Goal: Information Seeking & Learning: Learn about a topic

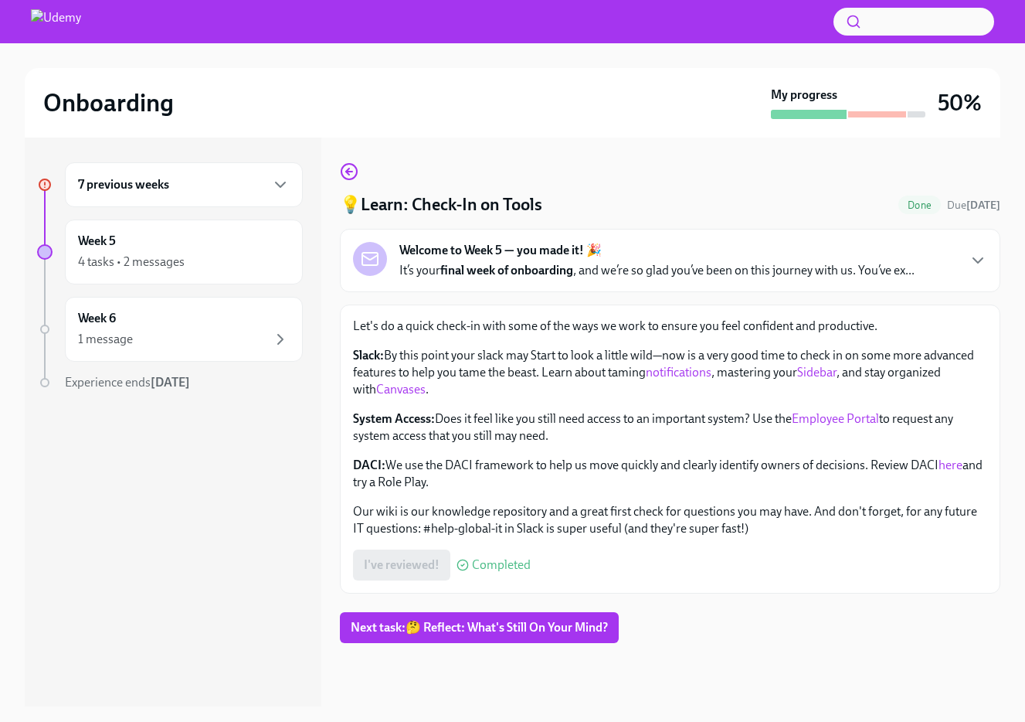
click at [220, 182] on div "7 previous weeks" at bounding box center [184, 184] width 212 height 19
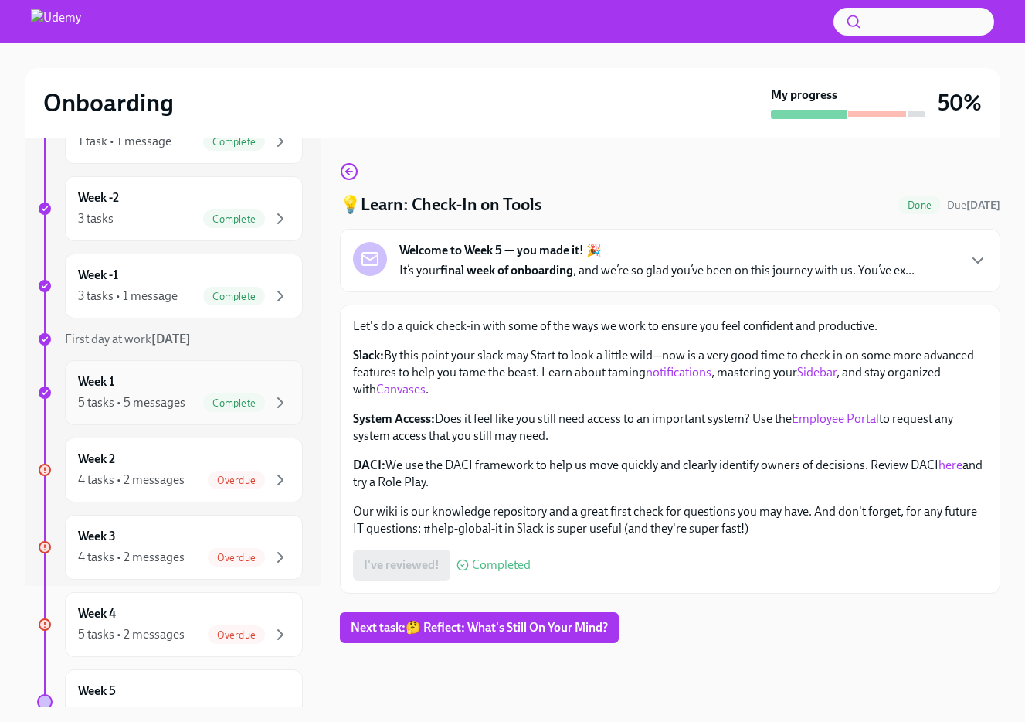
scroll to position [161, 0]
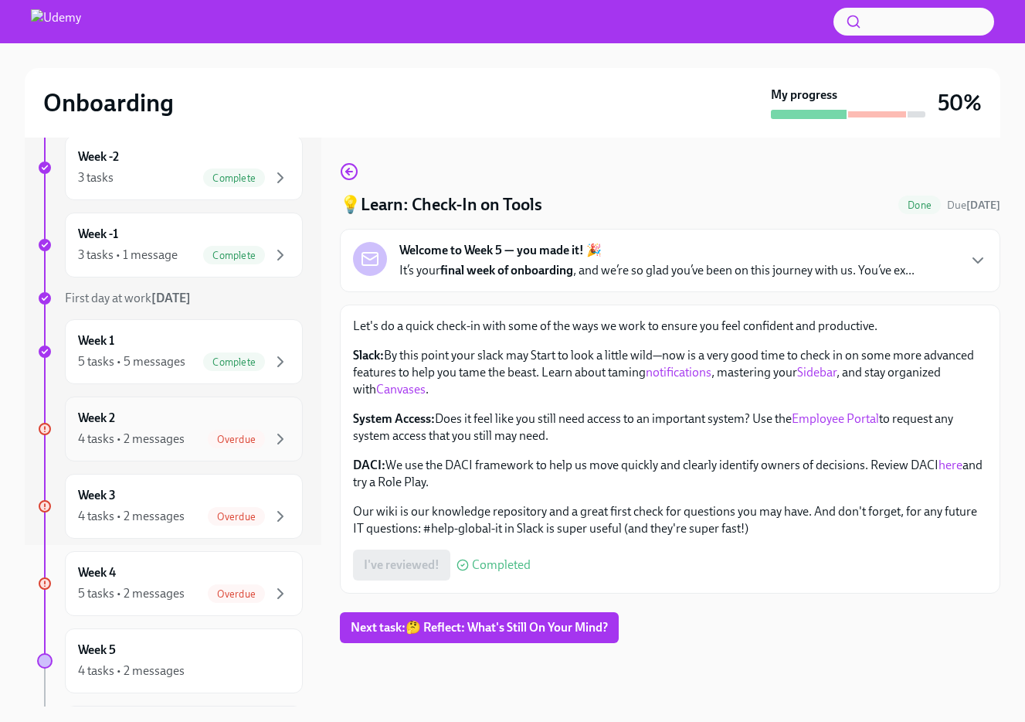
click at [243, 426] on div "Week 2 4 tasks • 2 messages Overdue" at bounding box center [184, 429] width 212 height 39
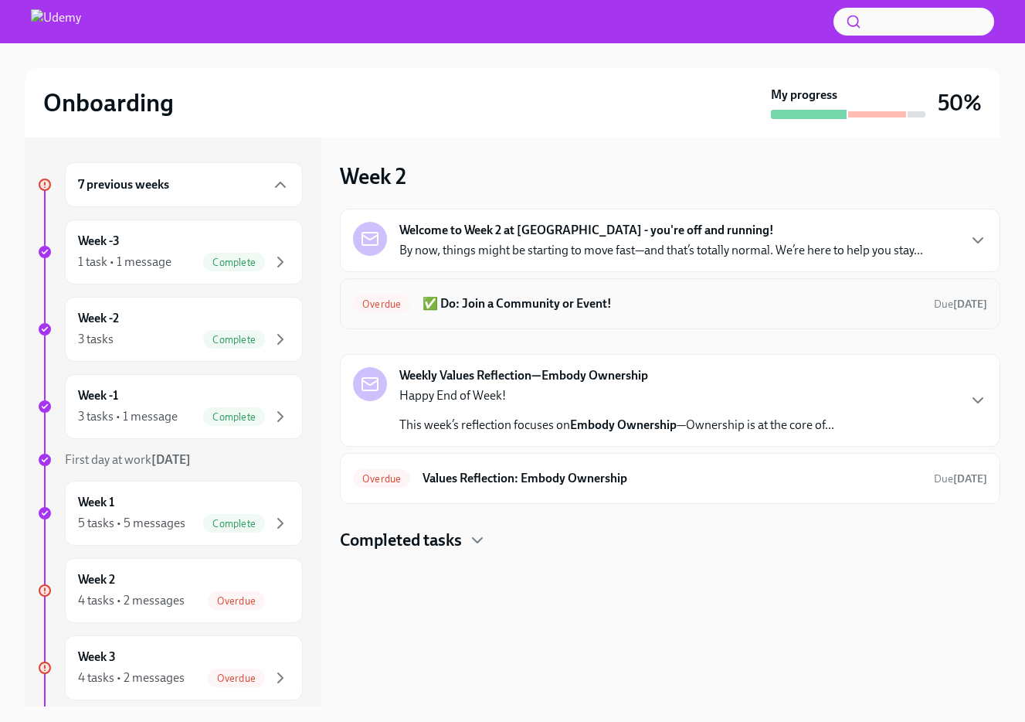
click at [681, 312] on div "Overdue ✅ Do: Join a Community or Event! Due [DATE]" at bounding box center [670, 303] width 634 height 25
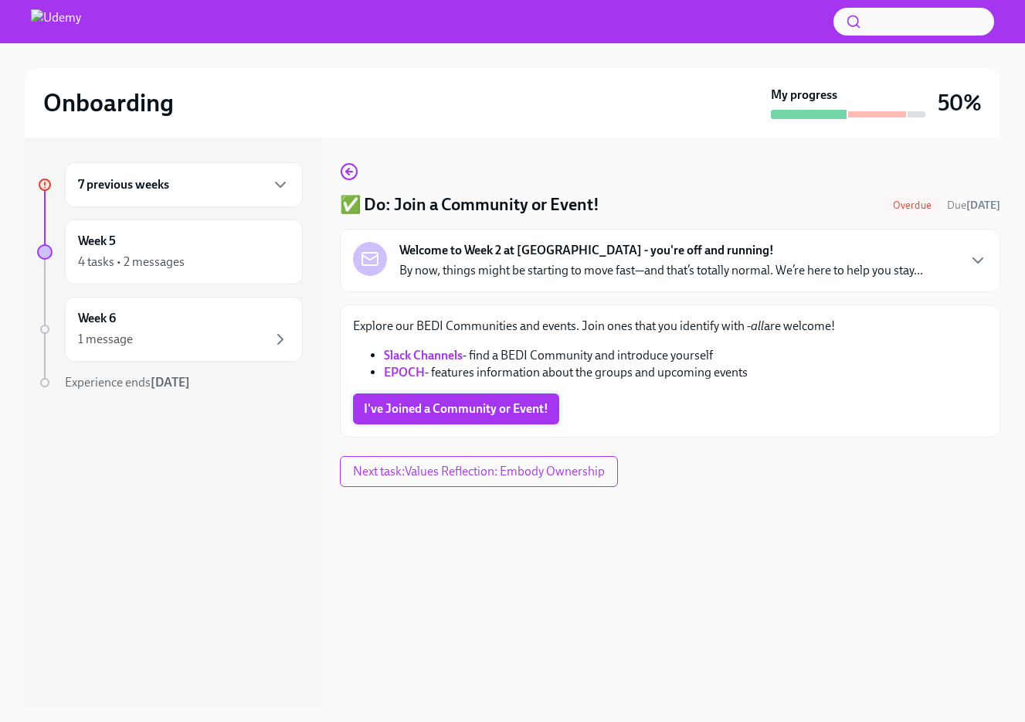
click at [511, 418] on button "I've Joined a Community or Event!" at bounding box center [456, 408] width 206 height 31
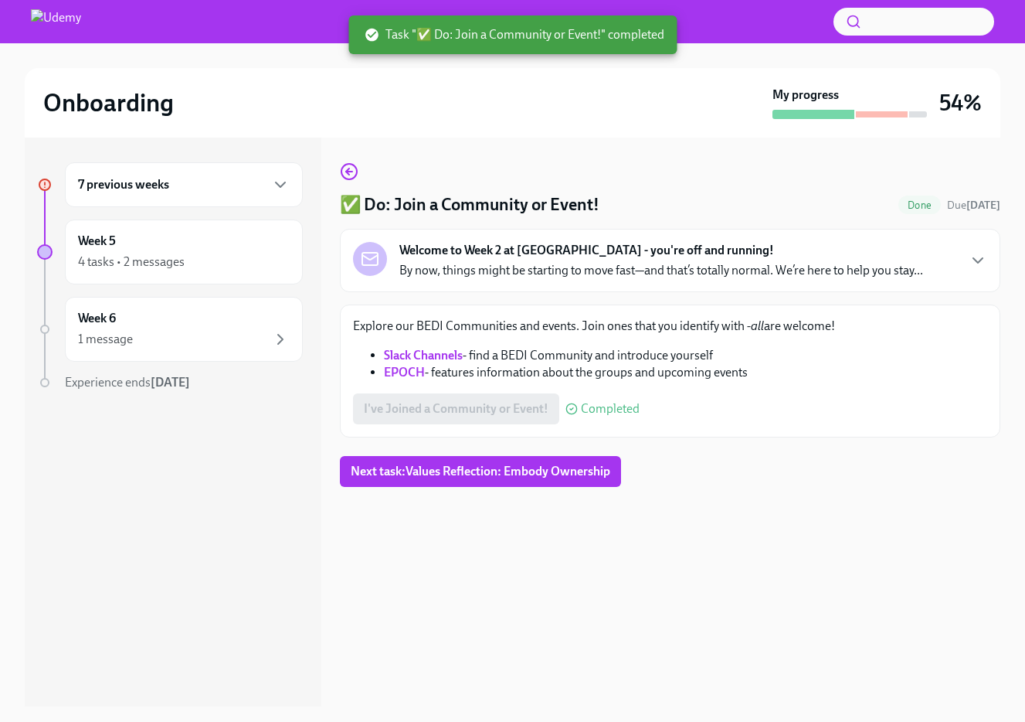
click at [218, 174] on div "7 previous weeks" at bounding box center [184, 184] width 238 height 45
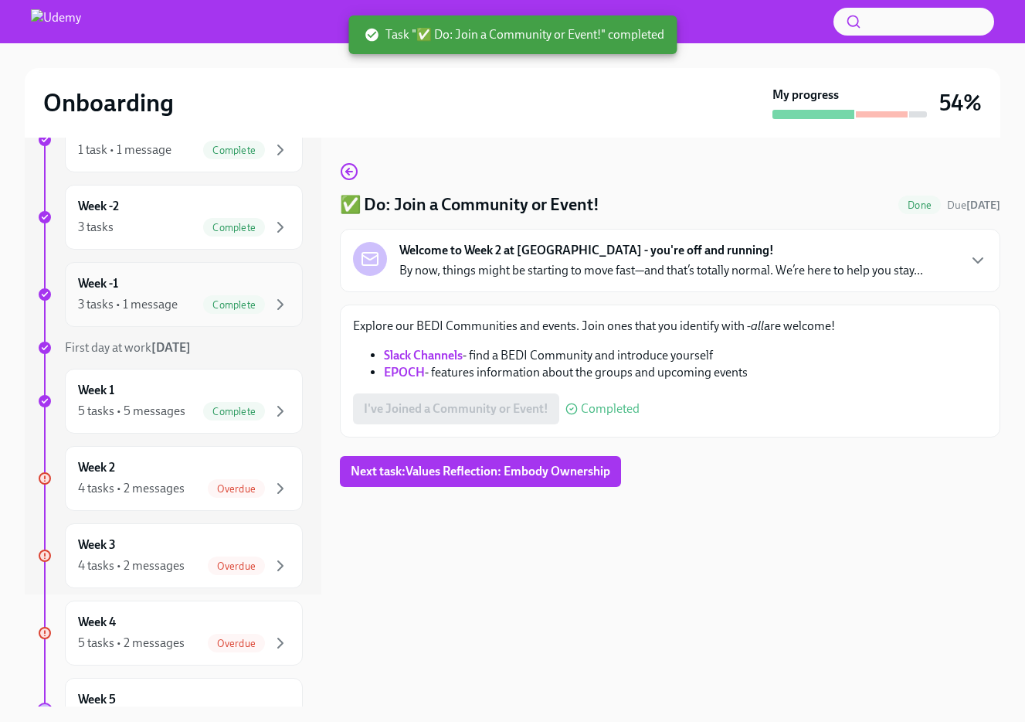
scroll to position [208, 0]
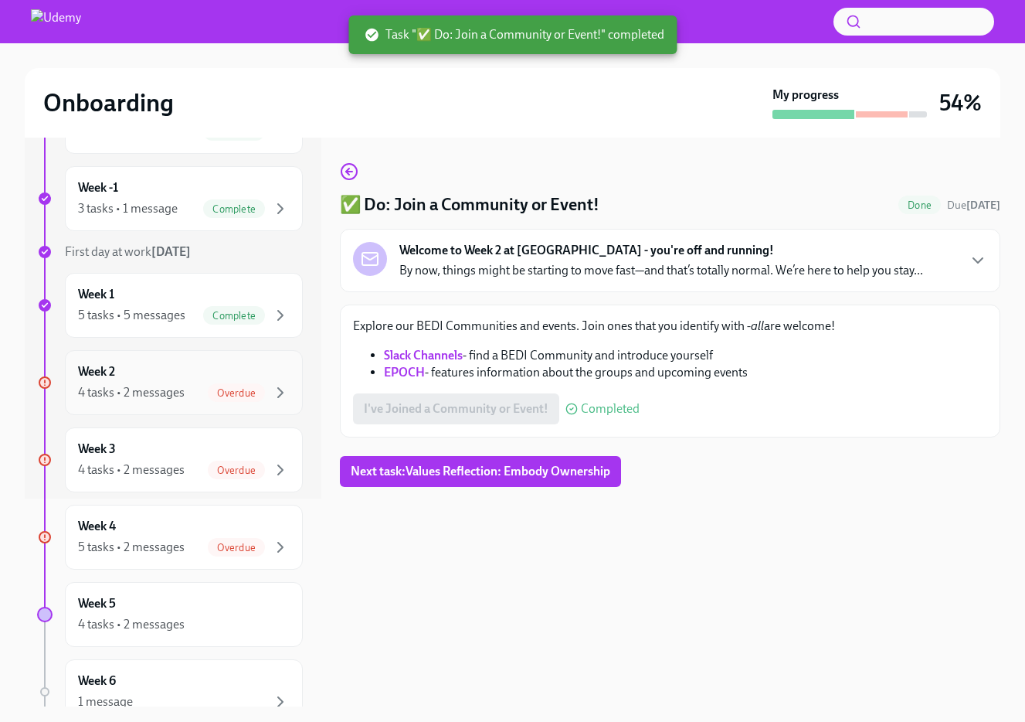
click at [173, 392] on div "4 tasks • 2 messages" at bounding box center [131, 392] width 107 height 17
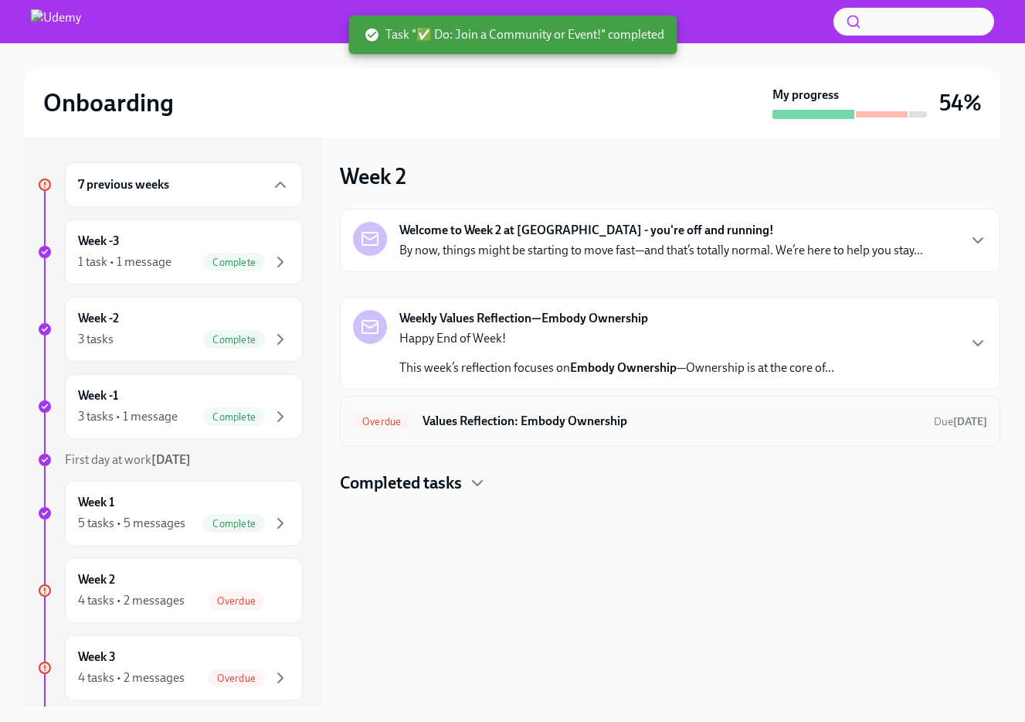
click at [526, 422] on h6 "Values Reflection: Embody Ownership" at bounding box center [672, 421] width 499 height 17
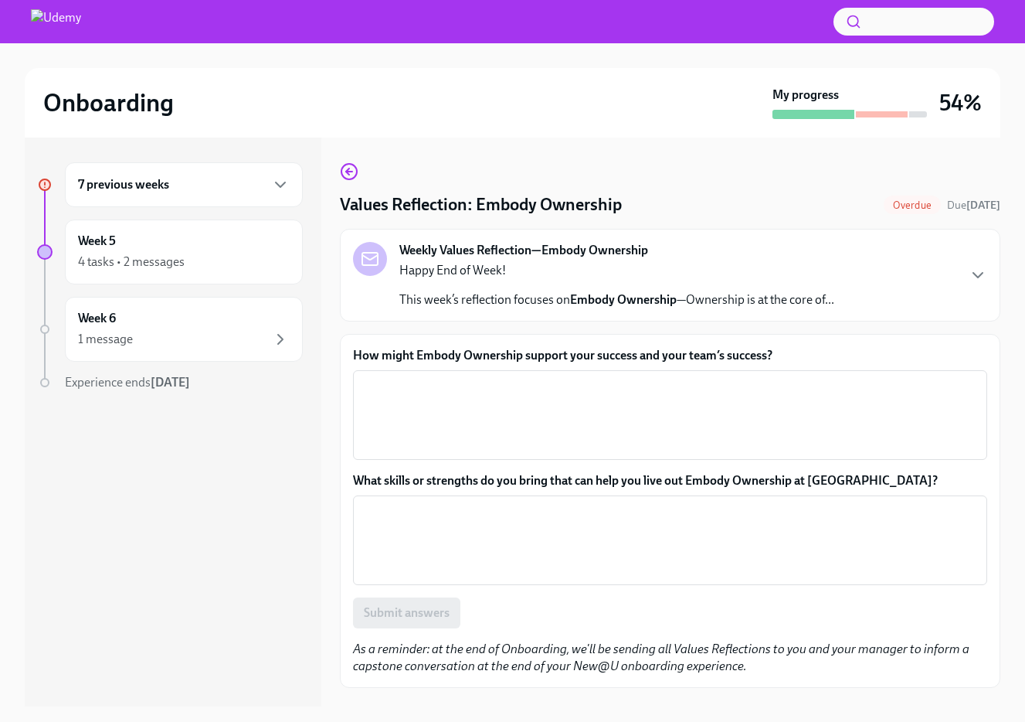
click at [526, 422] on textarea "How might Embody Ownership support your success and your team’s success?" at bounding box center [670, 415] width 616 height 74
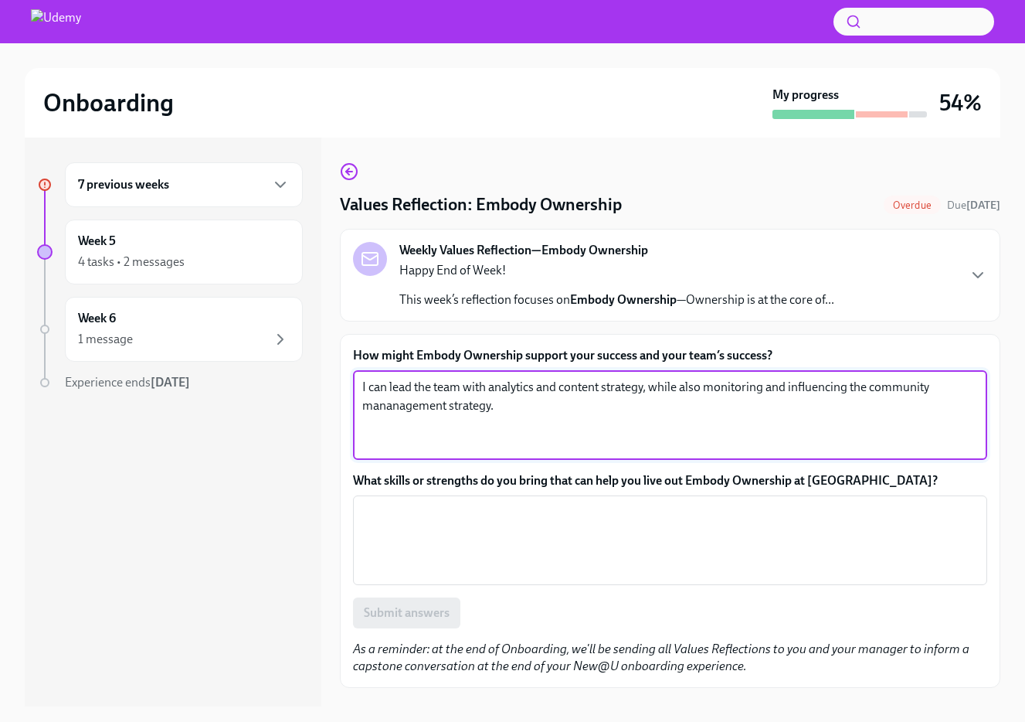
click at [433, 408] on textarea "I can lead the team with analytics and content strategy, while also monitoring …" at bounding box center [670, 415] width 616 height 74
click at [399, 407] on textarea "I can lead the team with analytics and content strategy, while also monitoring …" at bounding box center [670, 415] width 616 height 74
click at [529, 417] on textarea "I can lead the team with analytics and content strategy, while also monitoring …" at bounding box center [670, 415] width 616 height 74
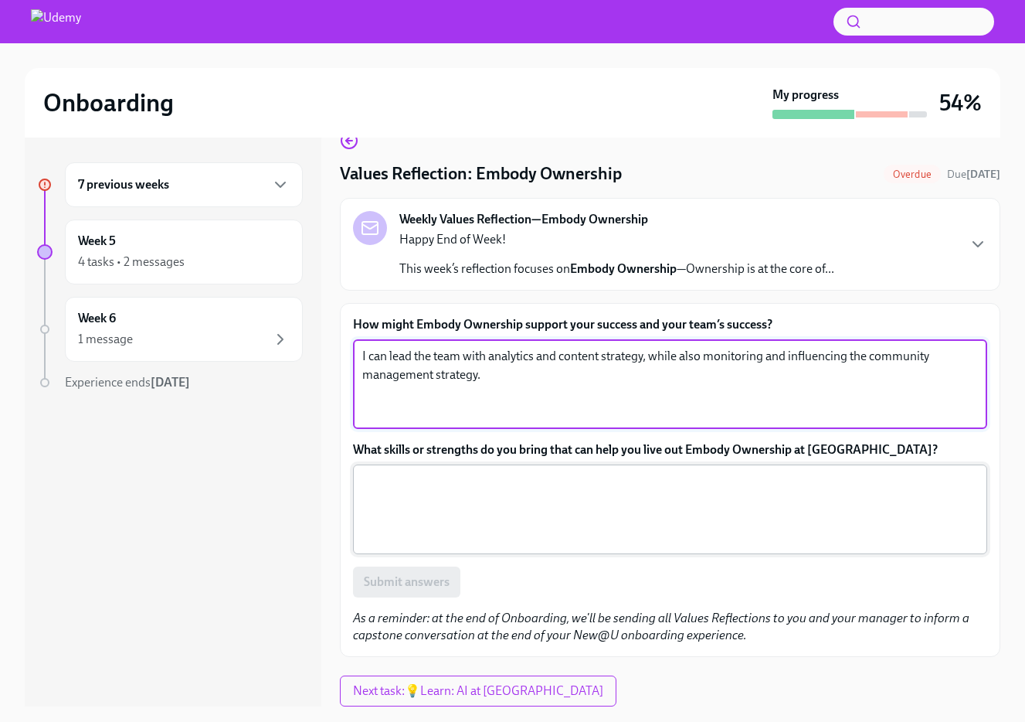
type textarea "I can lead the team with analytics and content strategy, while also monitoring …"
click at [509, 504] on textarea "What skills or strengths do you bring that can help you live out Embody Ownersh…" at bounding box center [670, 509] width 616 height 74
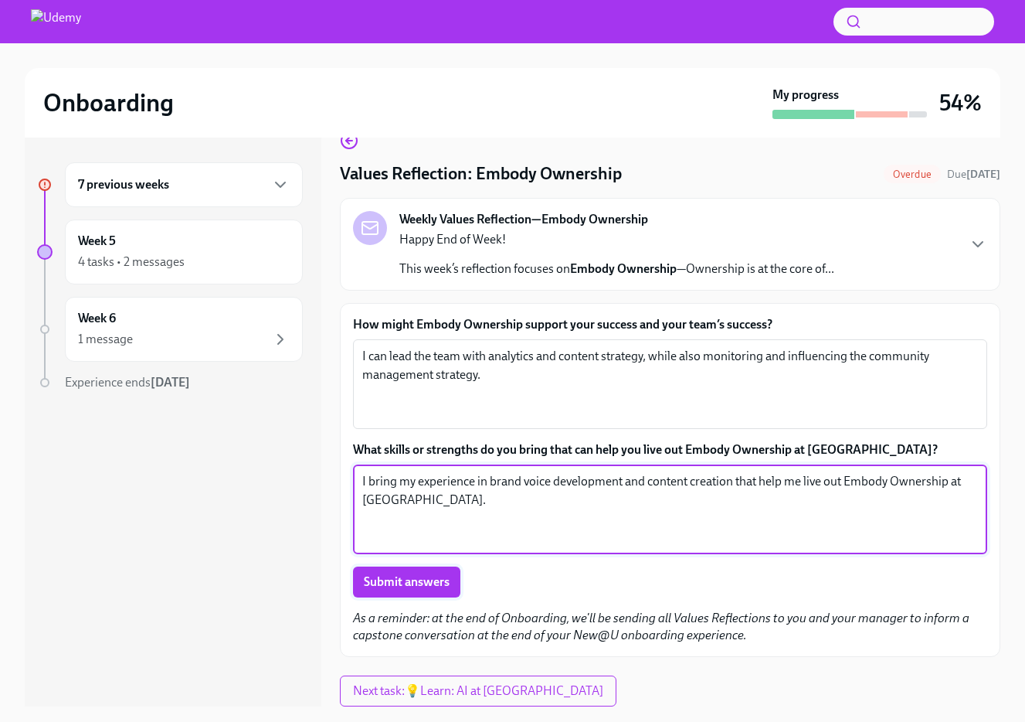
type textarea "I bring my experience in brand voice development and content creation that help…"
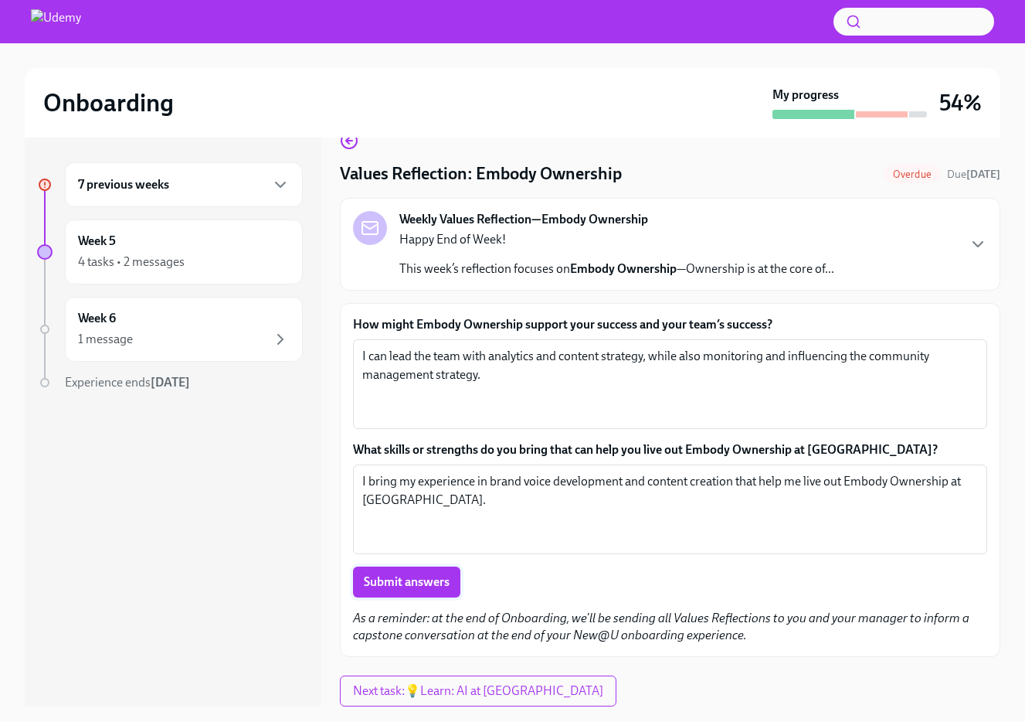
click at [420, 586] on span "Submit answers" at bounding box center [407, 581] width 86 height 15
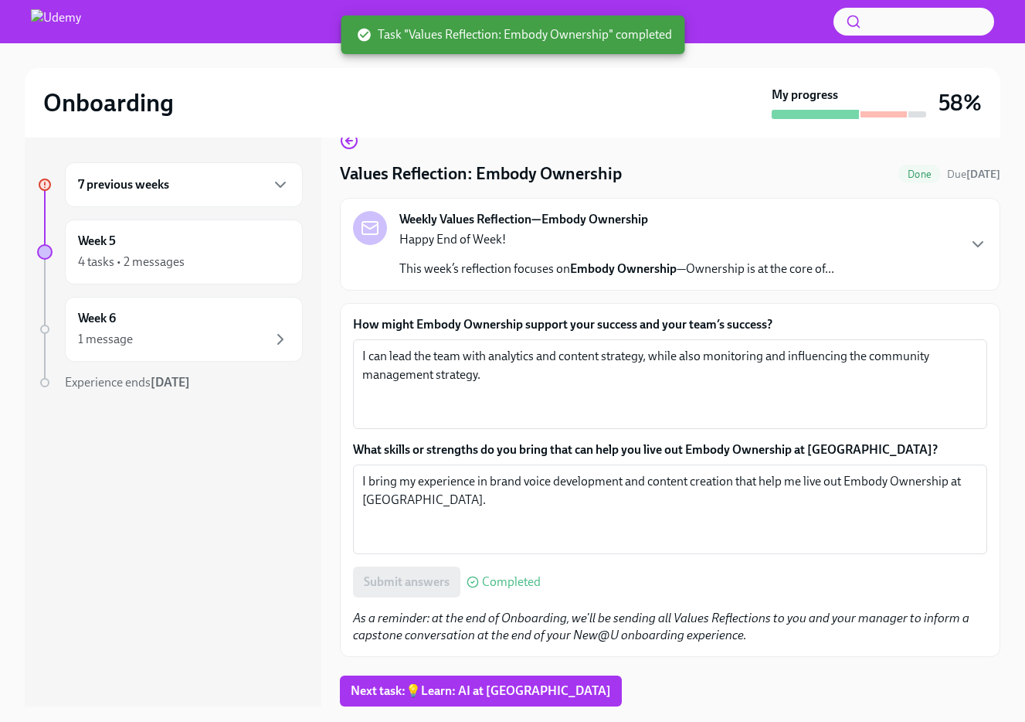
scroll to position [28, 0]
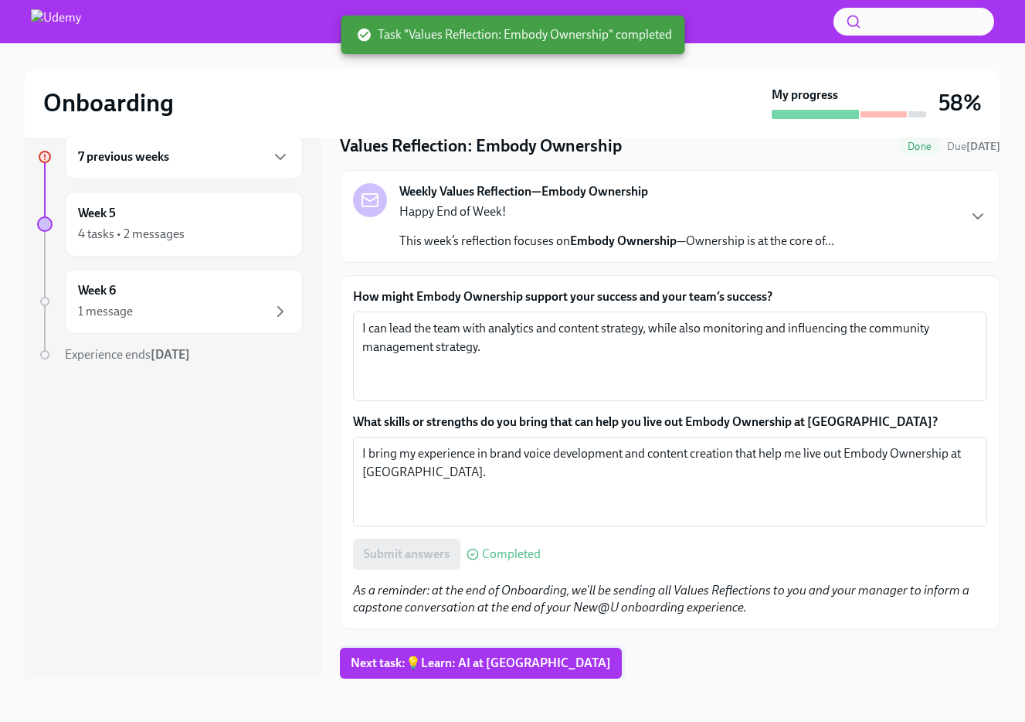
click at [431, 672] on button "Next task : 💡Learn: AI at [GEOGRAPHIC_DATA]" at bounding box center [481, 662] width 282 height 31
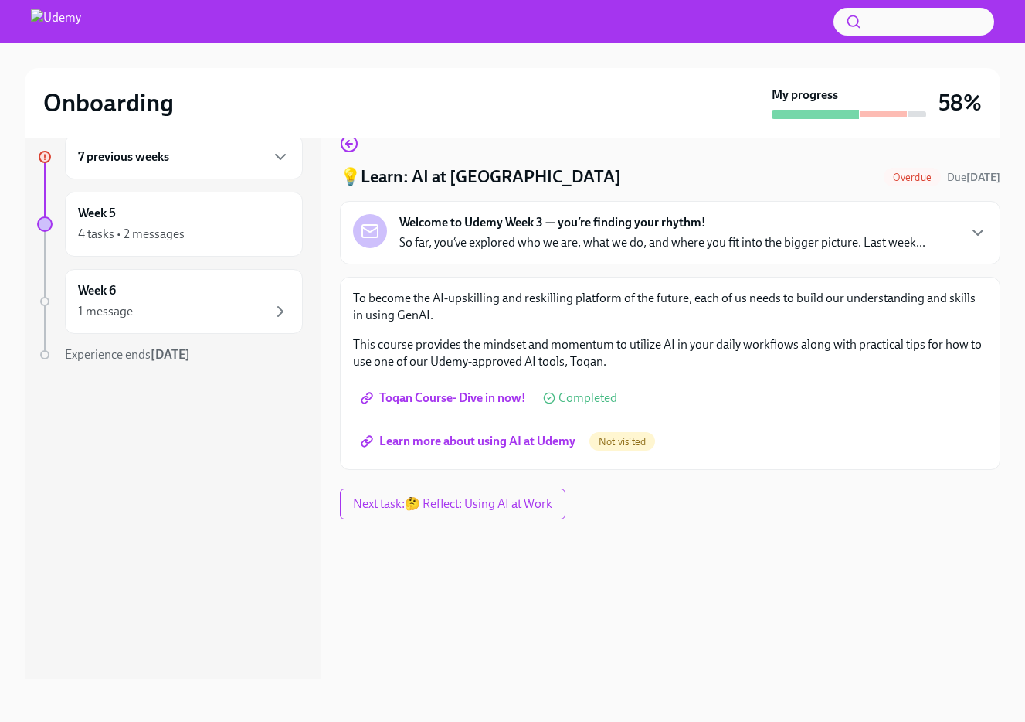
click at [510, 396] on span "Toqan Course- Dive in now!" at bounding box center [445, 397] width 162 height 15
click at [505, 435] on span "Learn more about using AI at Udemy" at bounding box center [470, 440] width 212 height 15
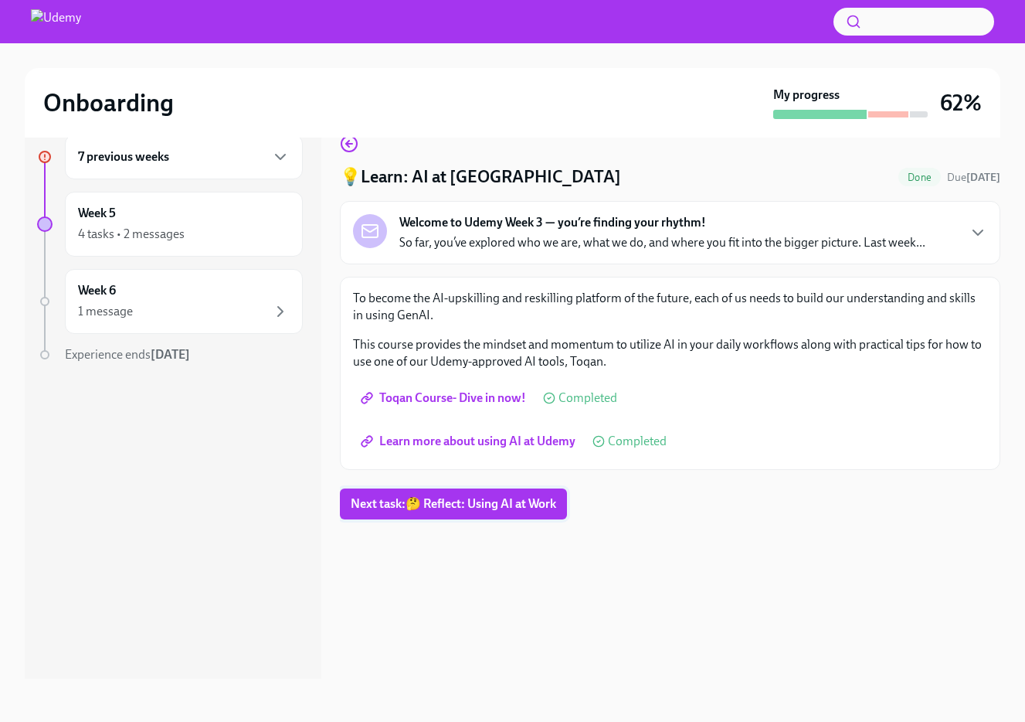
click at [420, 509] on span "Next task : 🤔 Reflect: Using AI at Work" at bounding box center [454, 503] width 206 height 15
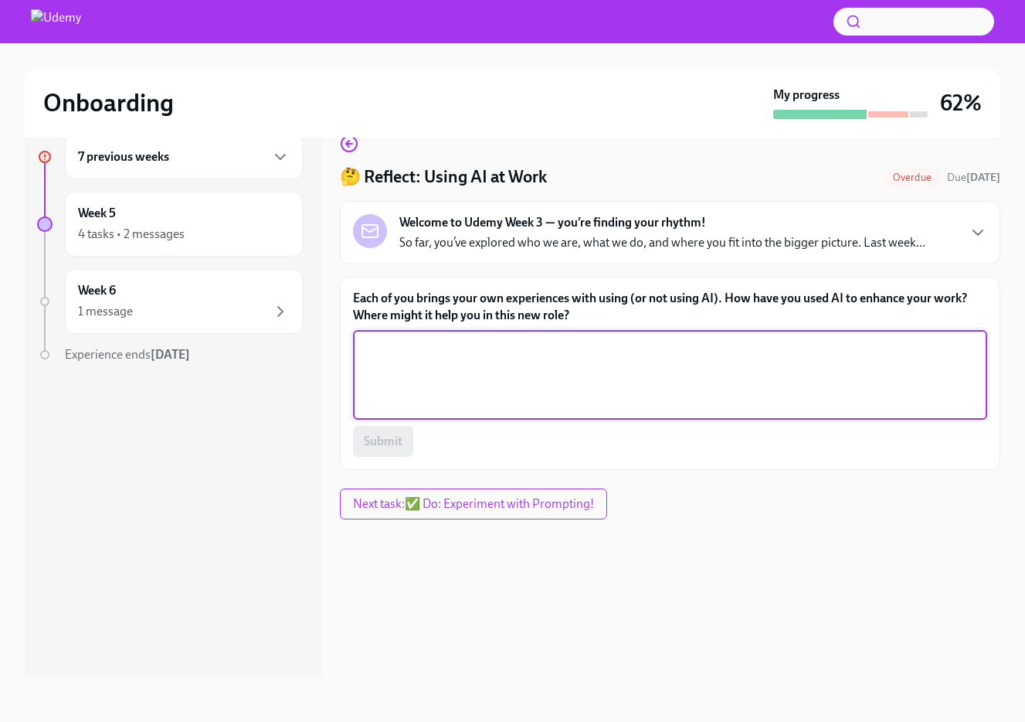
click at [480, 366] on textarea "Each of you brings your own experiences with using (or not using AI). How have …" at bounding box center [670, 375] width 616 height 74
type textarea "I've used ai to assist with copy and enhance creative concepts I have"
click at [387, 441] on span "Submit" at bounding box center [383, 440] width 39 height 15
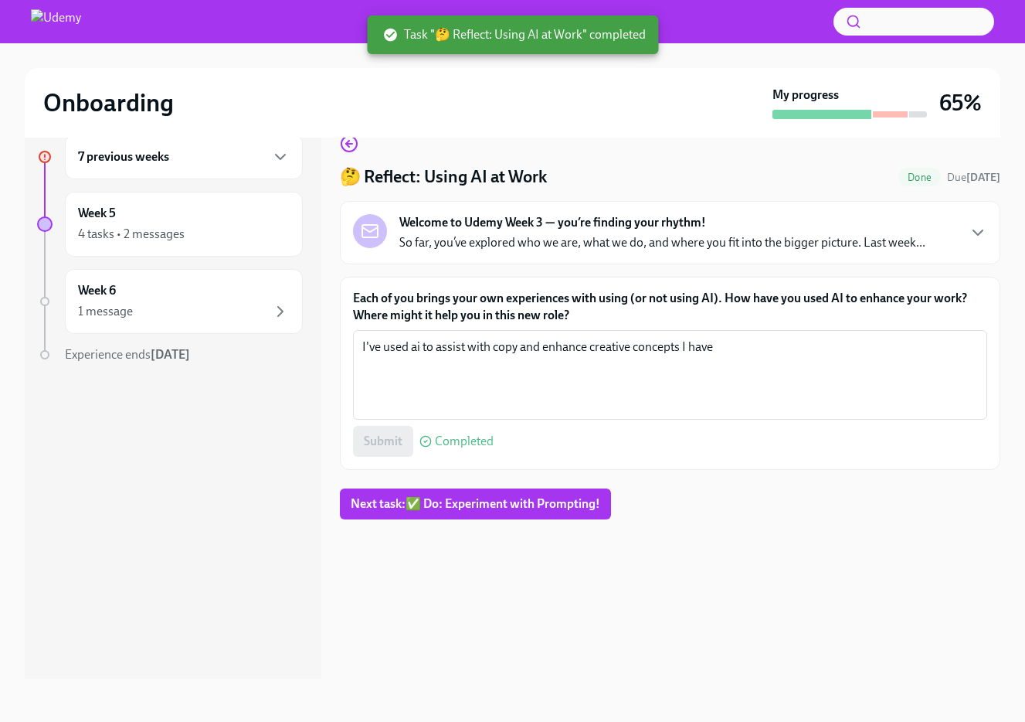
click at [280, 167] on div "7 previous weeks" at bounding box center [184, 156] width 238 height 45
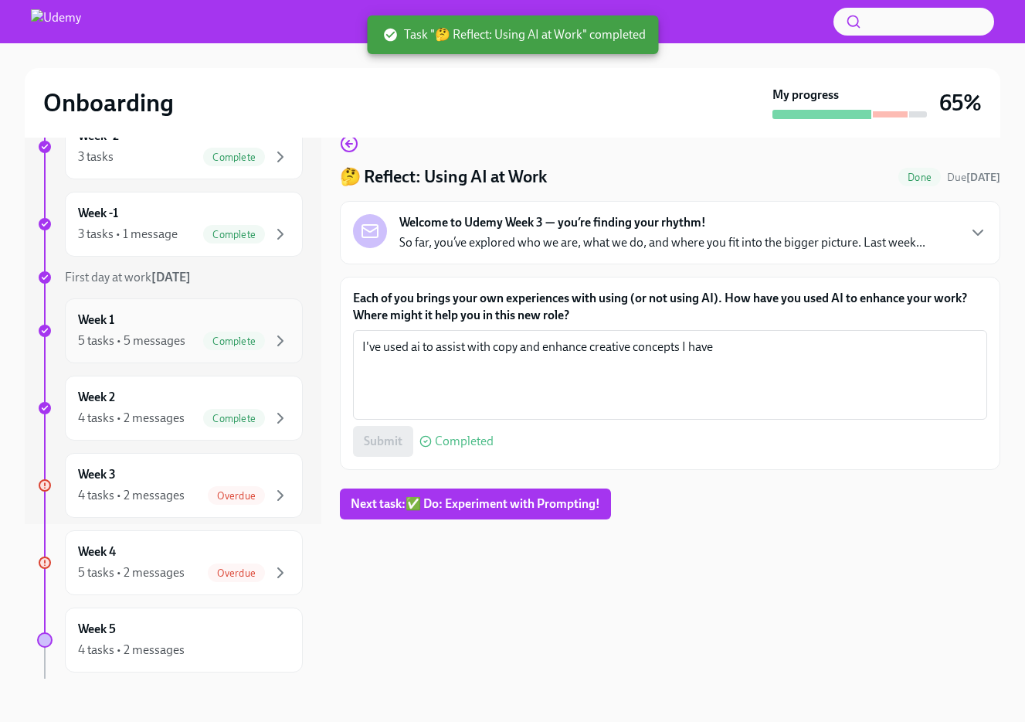
scroll to position [246, 0]
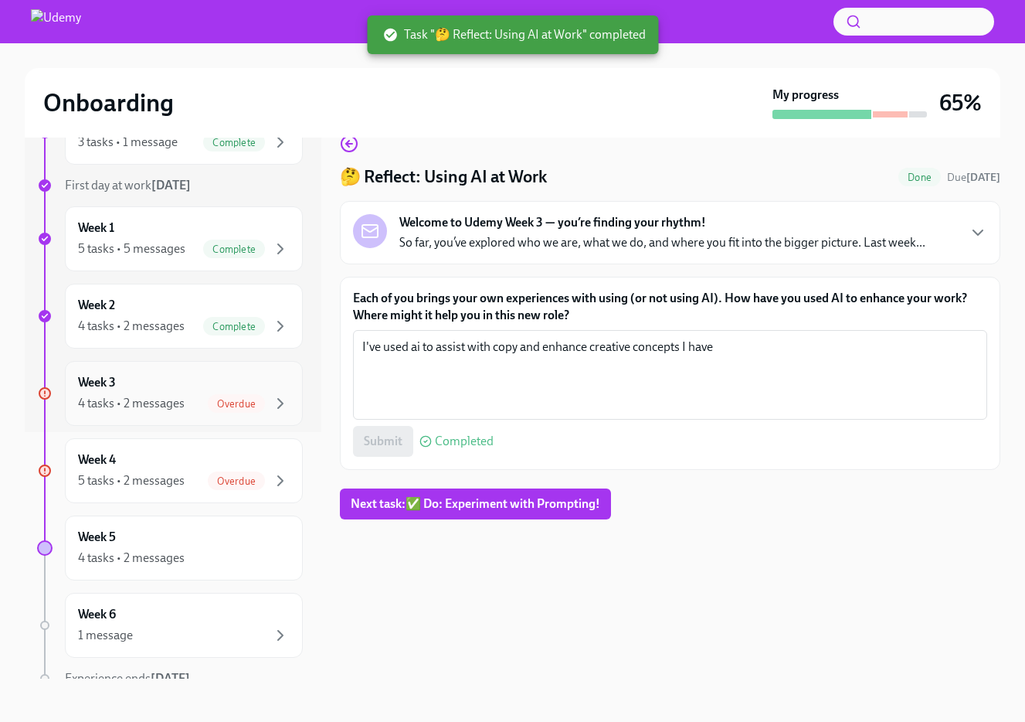
click at [276, 414] on div "Week 3 4 tasks • 2 messages Overdue" at bounding box center [184, 393] width 238 height 65
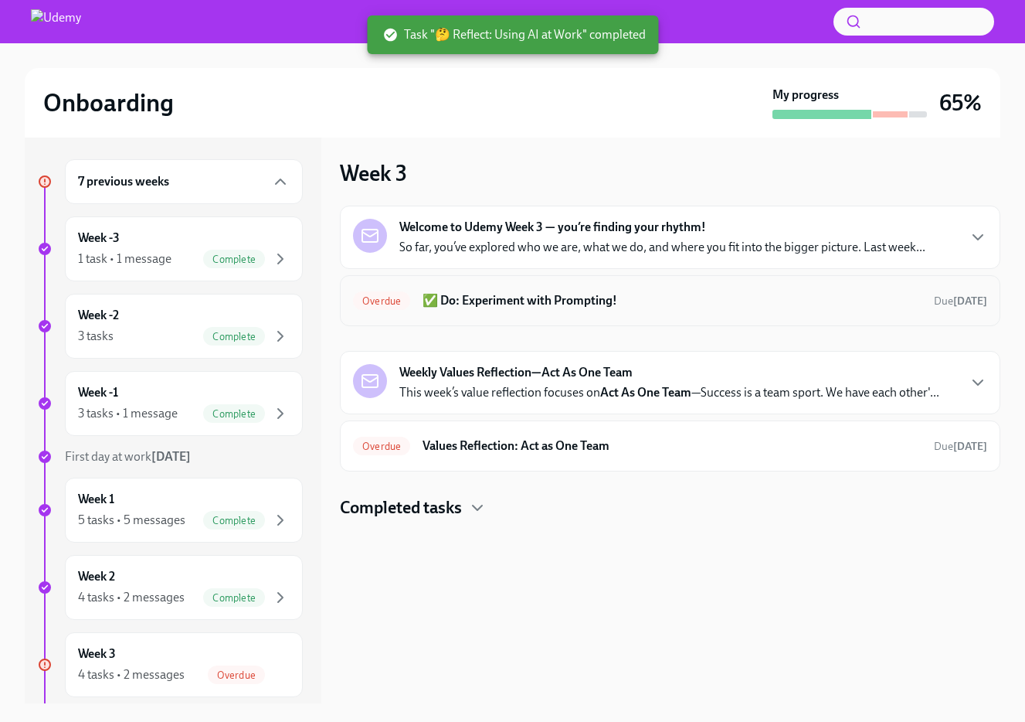
click at [666, 301] on h6 "✅ Do: Experiment with Prompting!" at bounding box center [672, 300] width 499 height 17
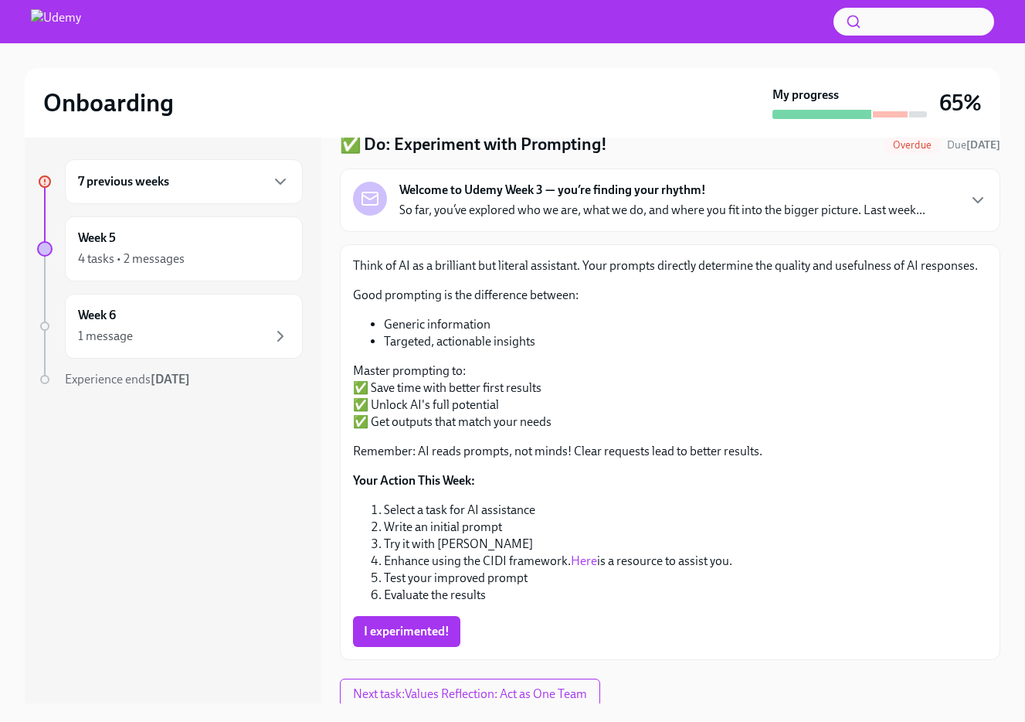
scroll to position [63, 0]
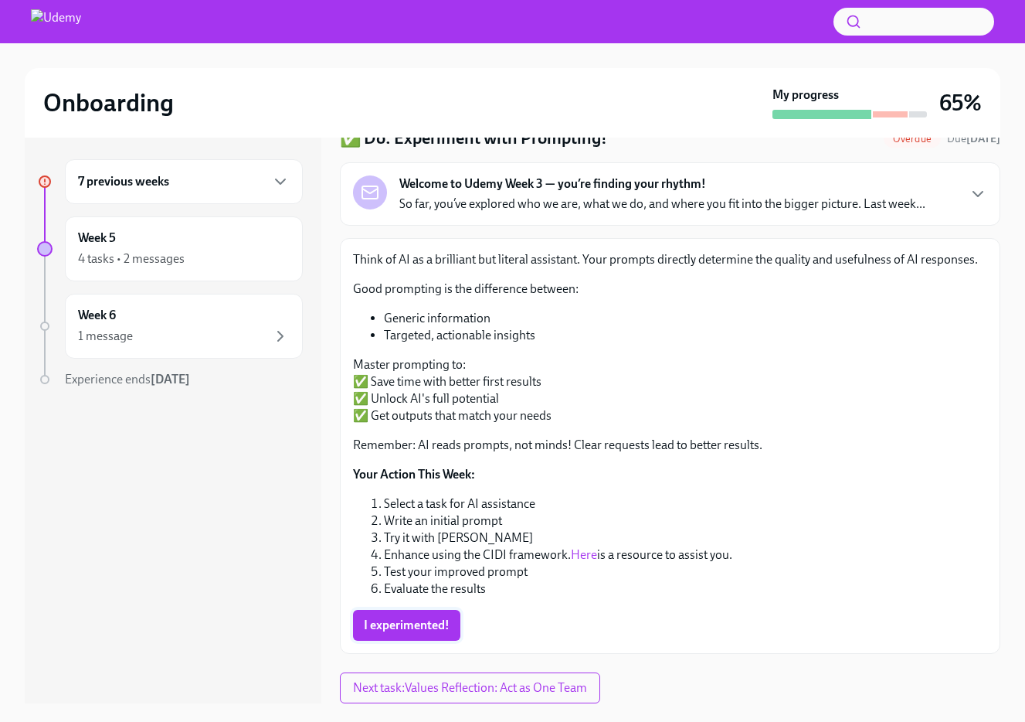
click at [423, 630] on span "I experimented!" at bounding box center [407, 624] width 86 height 15
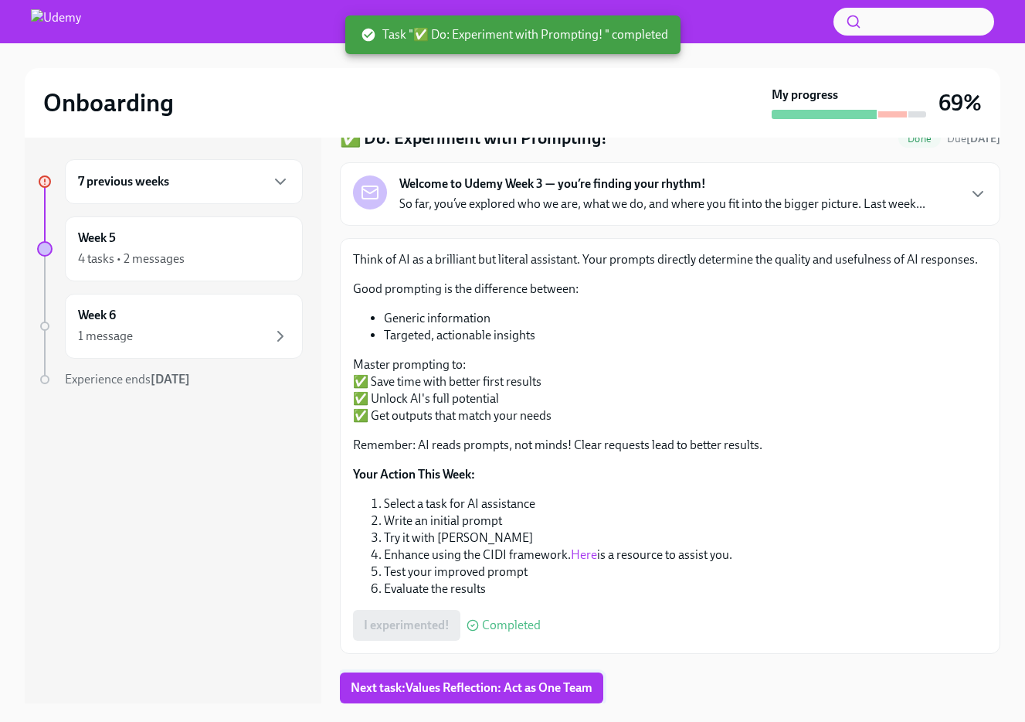
click at [420, 696] on button "Next task : Values Reflection: Act as One Team" at bounding box center [471, 687] width 263 height 31
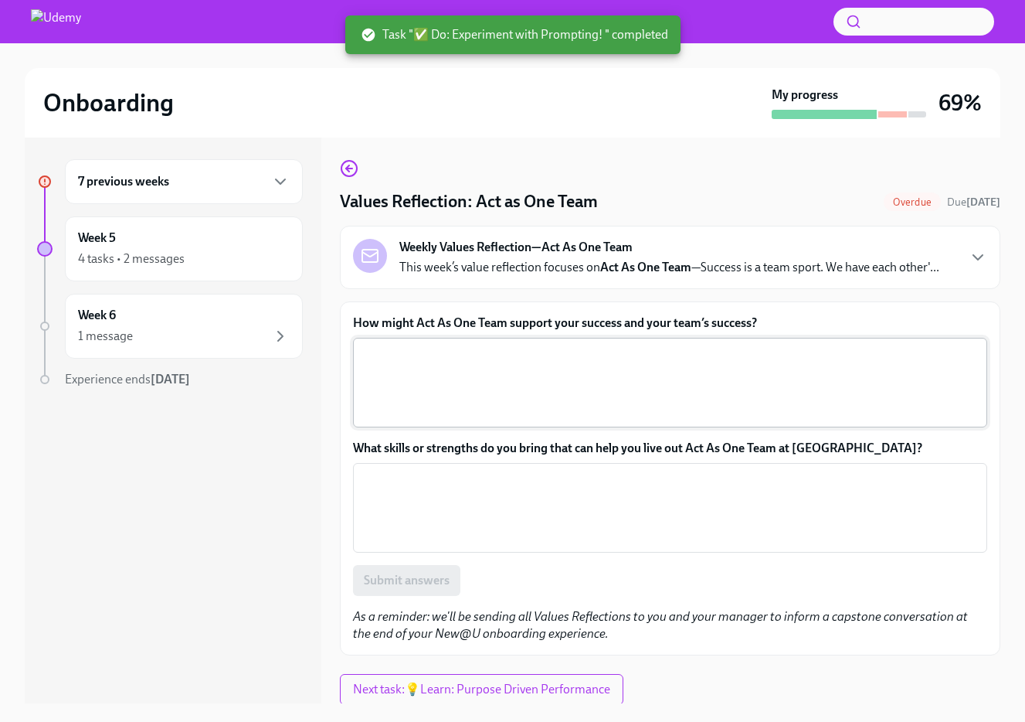
click at [488, 382] on textarea "How might Act As One Team support your success and your team’s success?" at bounding box center [670, 382] width 616 height 74
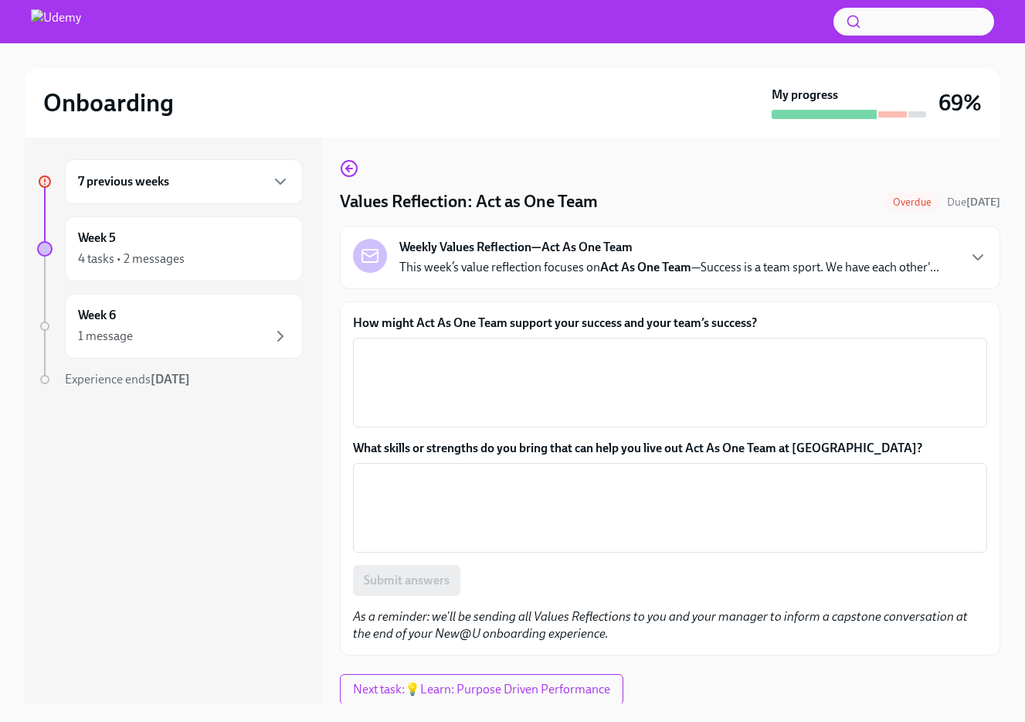
click at [899, 277] on div "Weekly Values Reflection—Act As One Team This week’s value reflection focuses o…" at bounding box center [670, 257] width 661 height 63
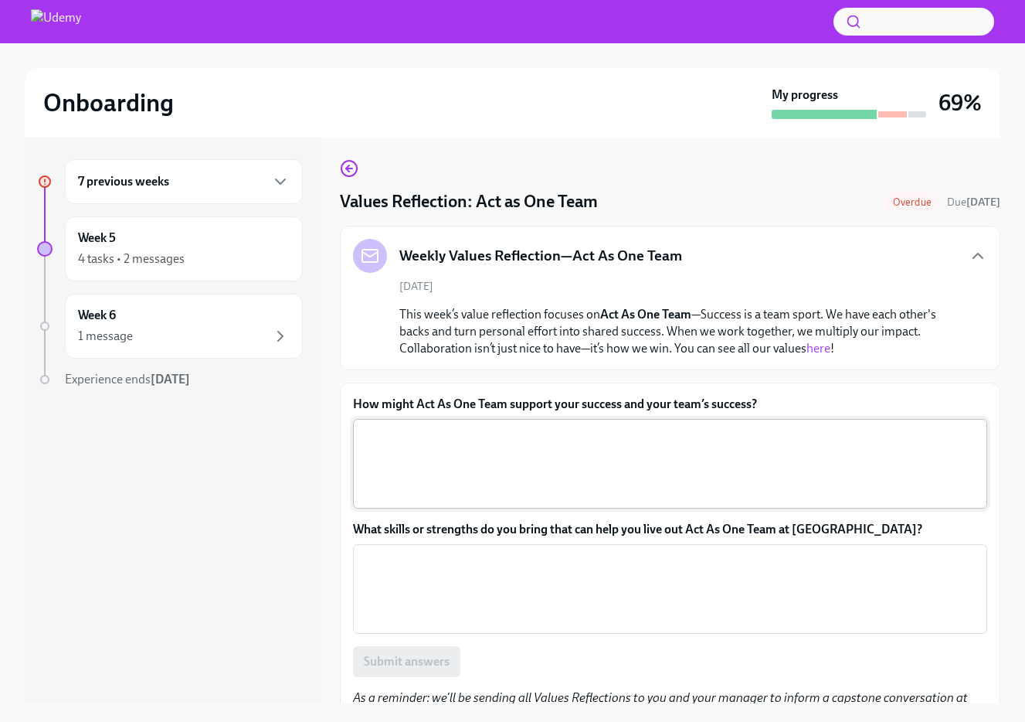
click at [611, 471] on textarea "How might Act As One Team support your success and your team’s success?" at bounding box center [670, 463] width 616 height 74
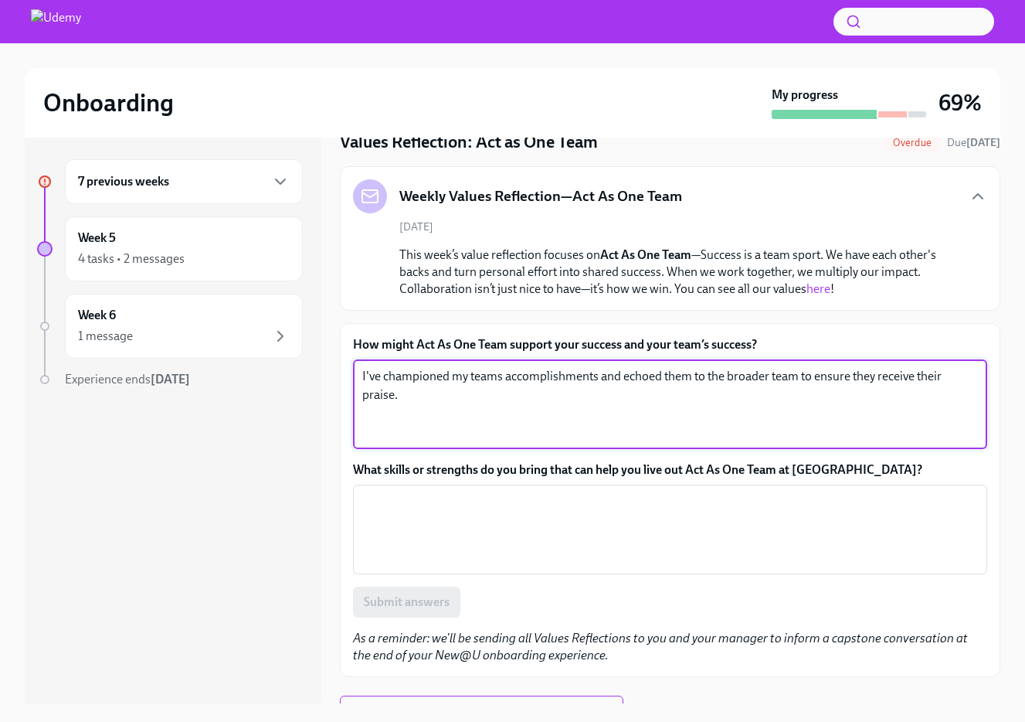
scroll to position [83, 0]
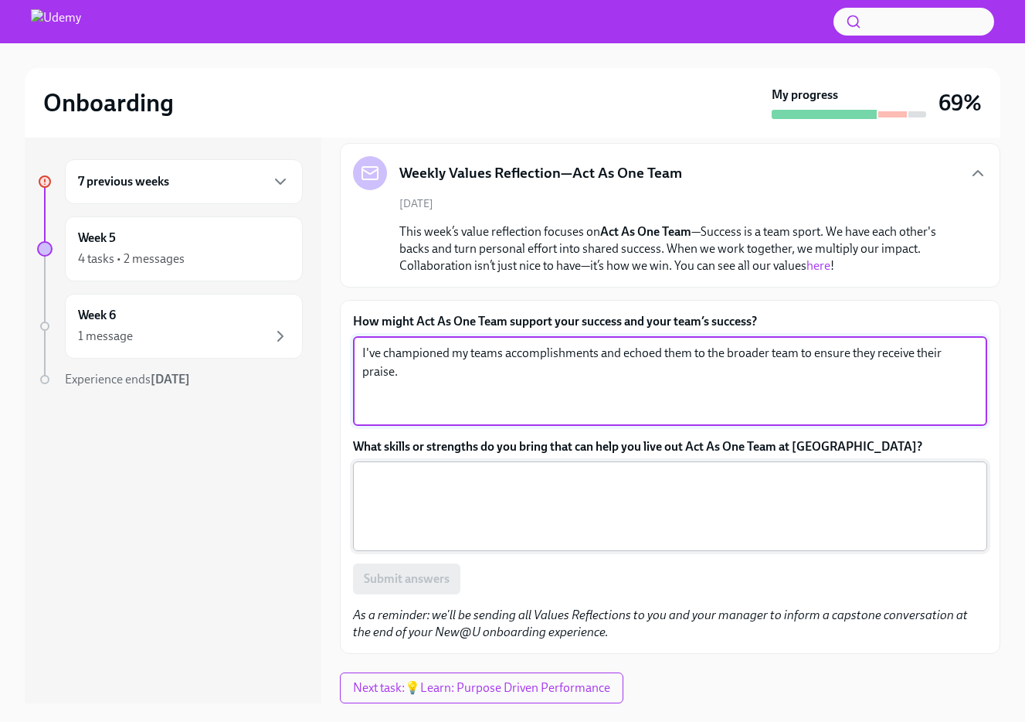
type textarea "I've championed my teams accomplishments and echoed them to the broader team to…"
click at [491, 484] on textarea "What skills or strengths do you bring that can help you live out Act As One Tea…" at bounding box center [670, 506] width 616 height 74
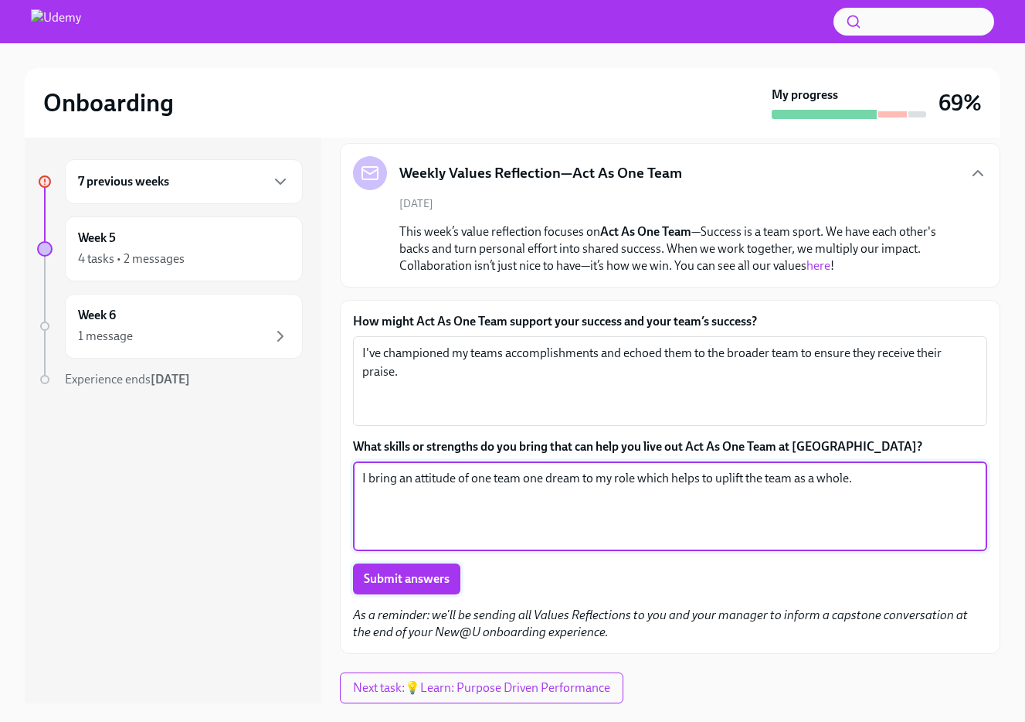
type textarea "I bring an attitude of one team one dream to my role which helps to uplift the …"
click at [386, 583] on span "Submit answers" at bounding box center [407, 578] width 86 height 15
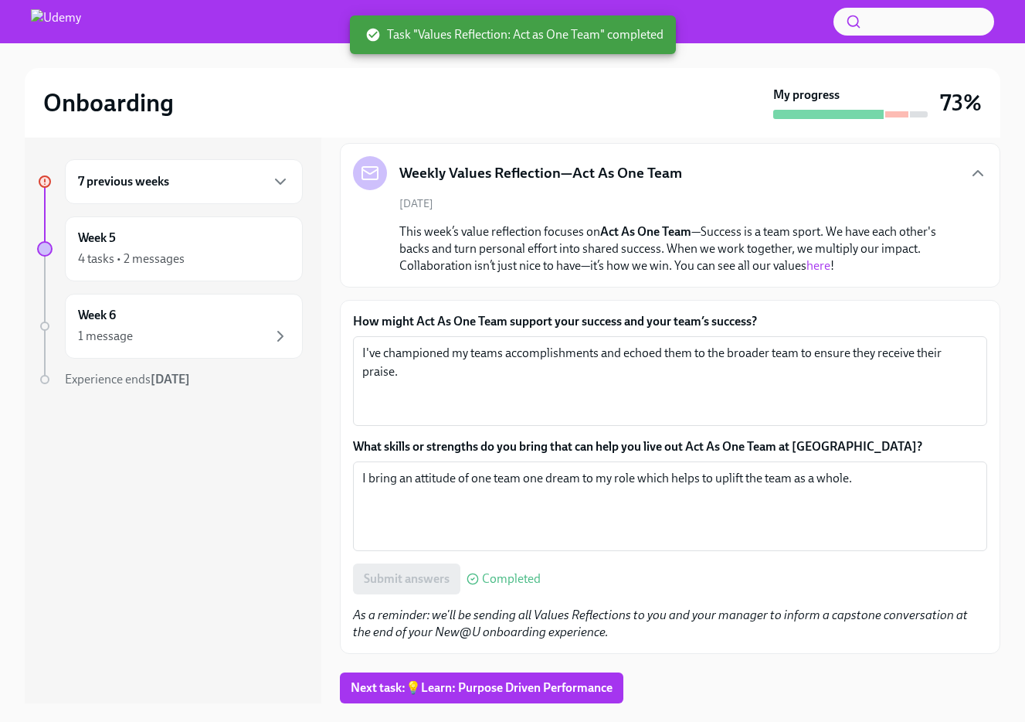
click at [266, 182] on div "7 previous weeks" at bounding box center [184, 181] width 212 height 19
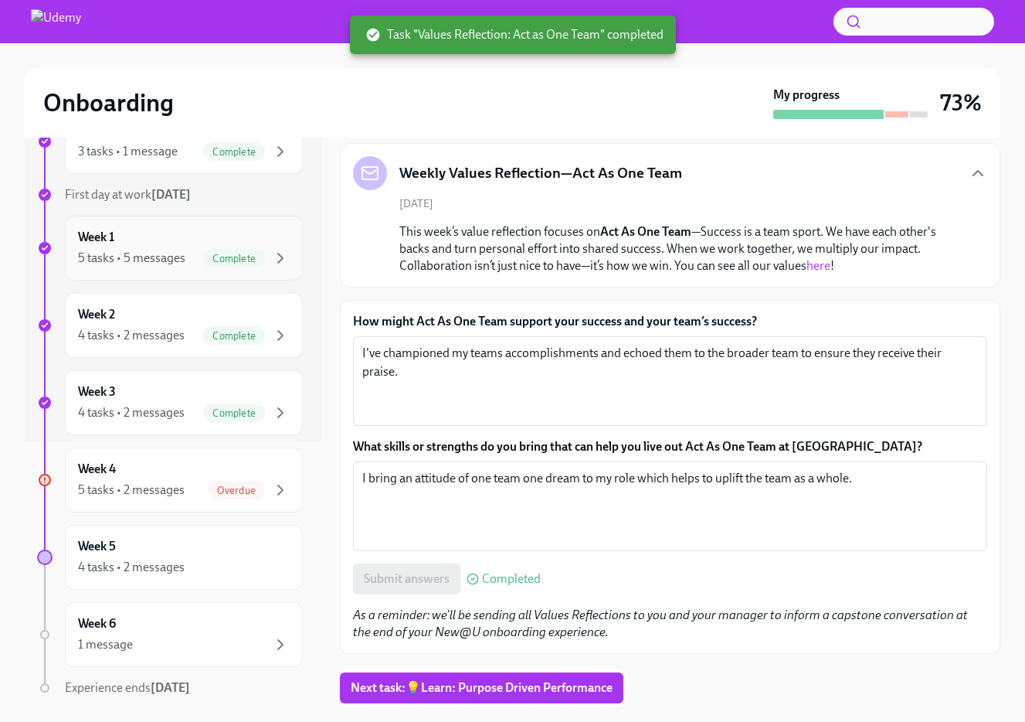
scroll to position [317, 0]
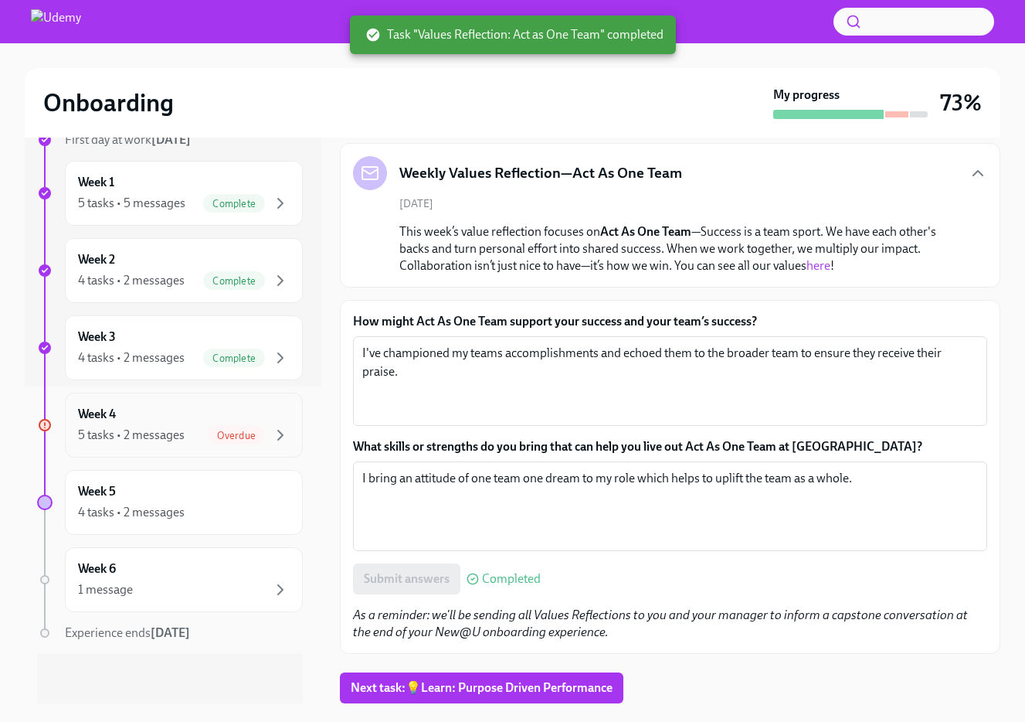
click at [202, 426] on div "5 tasks • 2 messages Overdue" at bounding box center [184, 435] width 212 height 19
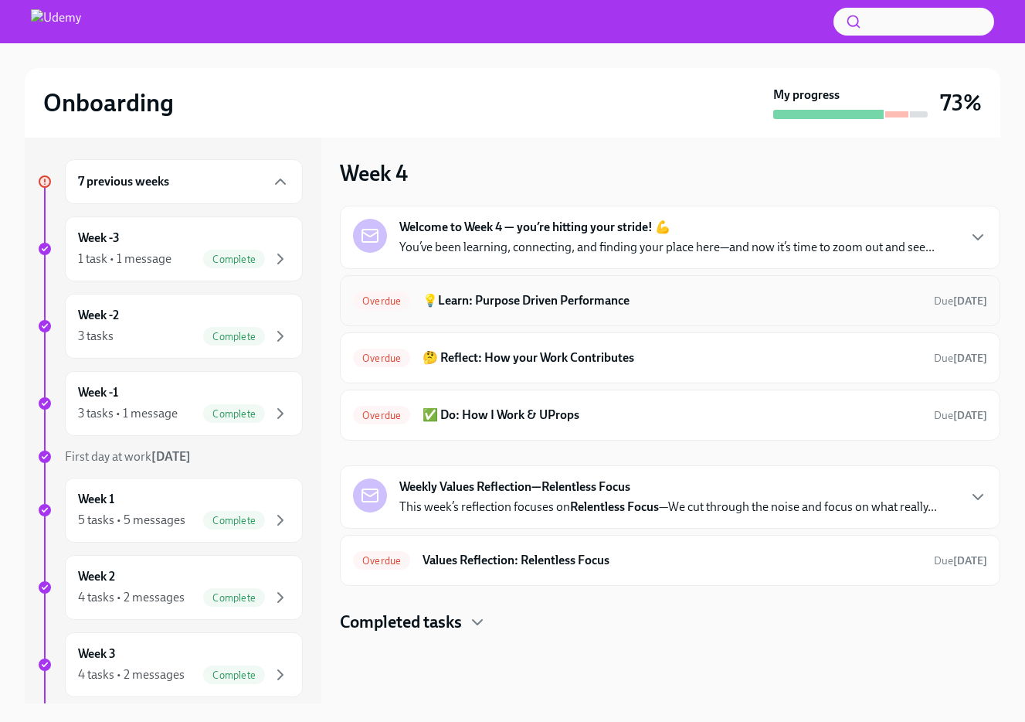
click at [652, 287] on div "Overdue 💡Learn: Purpose Driven Performance Due [DATE]" at bounding box center [670, 300] width 661 height 51
click at [637, 304] on h6 "💡Learn: Purpose Driven Performance" at bounding box center [672, 300] width 499 height 17
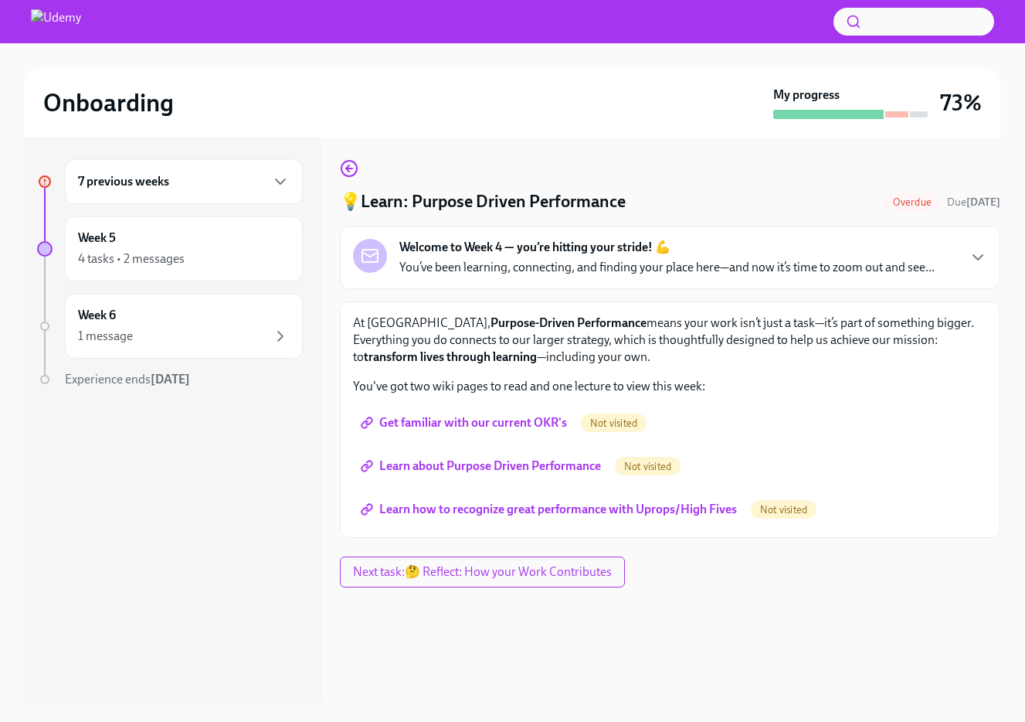
click at [536, 418] on span "Get familiar with our current OKR's" at bounding box center [465, 422] width 203 height 15
click at [455, 460] on span "Learn about Purpose Driven Performance" at bounding box center [482, 465] width 237 height 15
click at [448, 503] on span "Learn how to recognize great performance with Uprops/High Fives" at bounding box center [550, 508] width 373 height 15
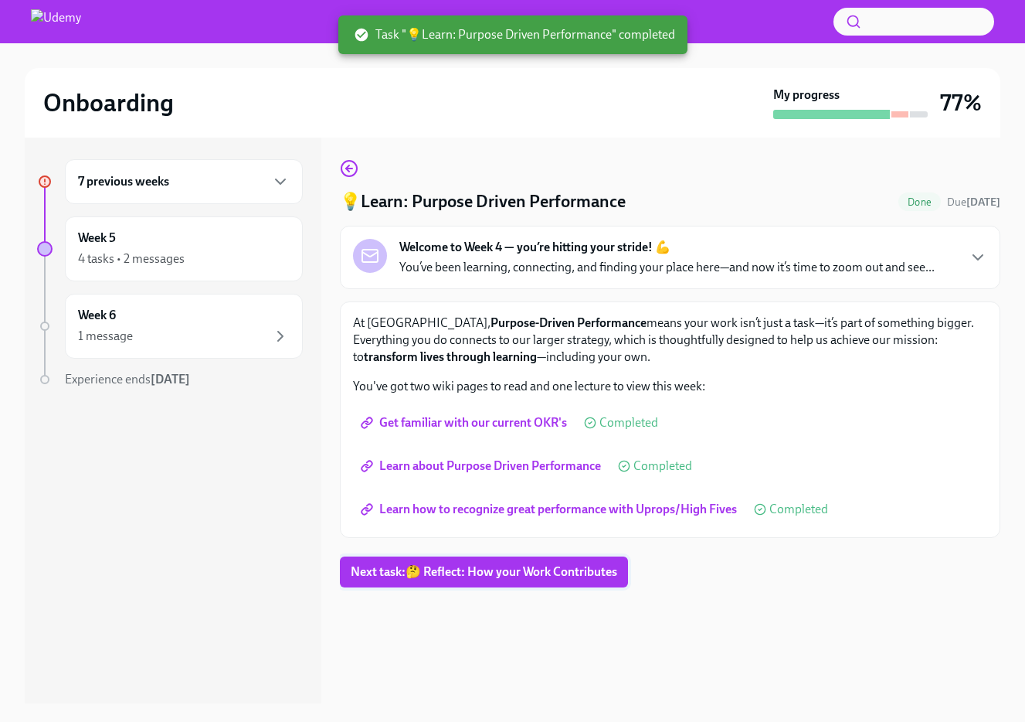
click at [413, 576] on span "Next task : 🤔 Reflect: How your Work Contributes" at bounding box center [484, 571] width 267 height 15
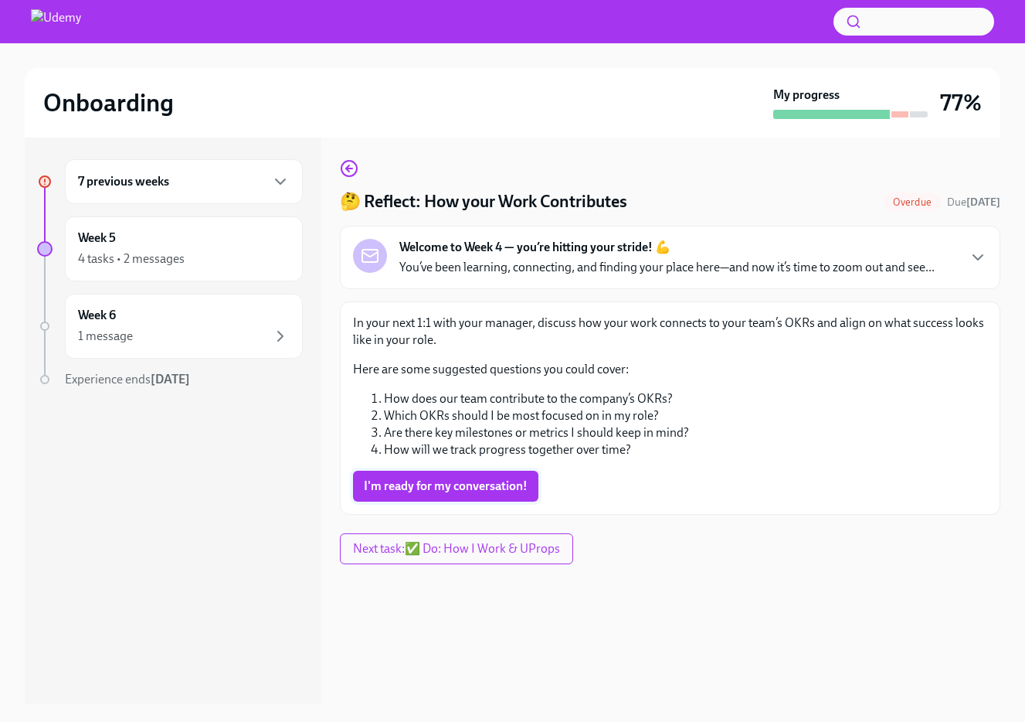
click at [418, 486] on span "I'm ready for my conversation!" at bounding box center [446, 485] width 164 height 15
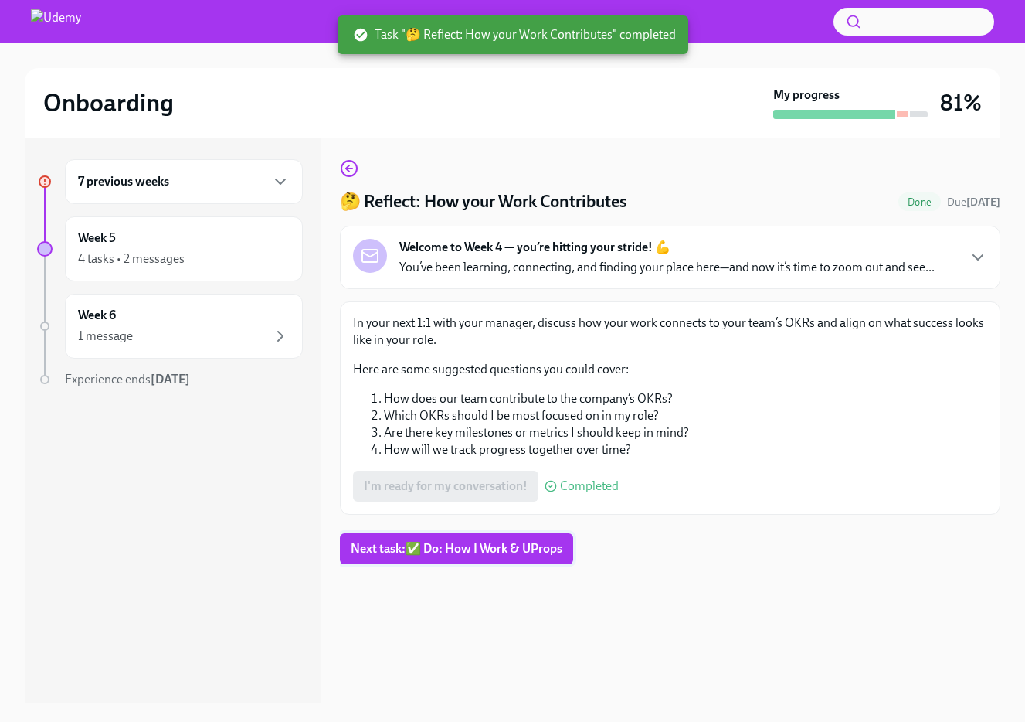
click at [417, 562] on button "Next task : ✅ Do: How I Work & UProps" at bounding box center [456, 548] width 233 height 31
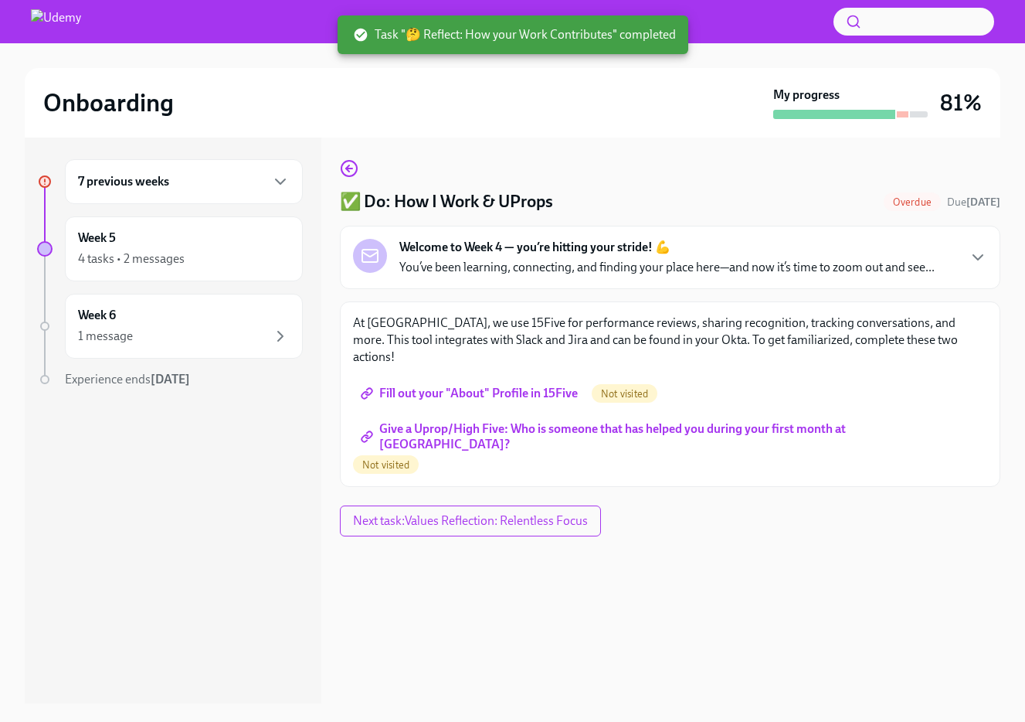
click at [486, 386] on span "Fill out your "About" Profile in 15Five" at bounding box center [471, 393] width 214 height 15
click at [484, 429] on span "Give a Uprop/High Five: Who is someone that has helped you during your first mo…" at bounding box center [670, 436] width 613 height 15
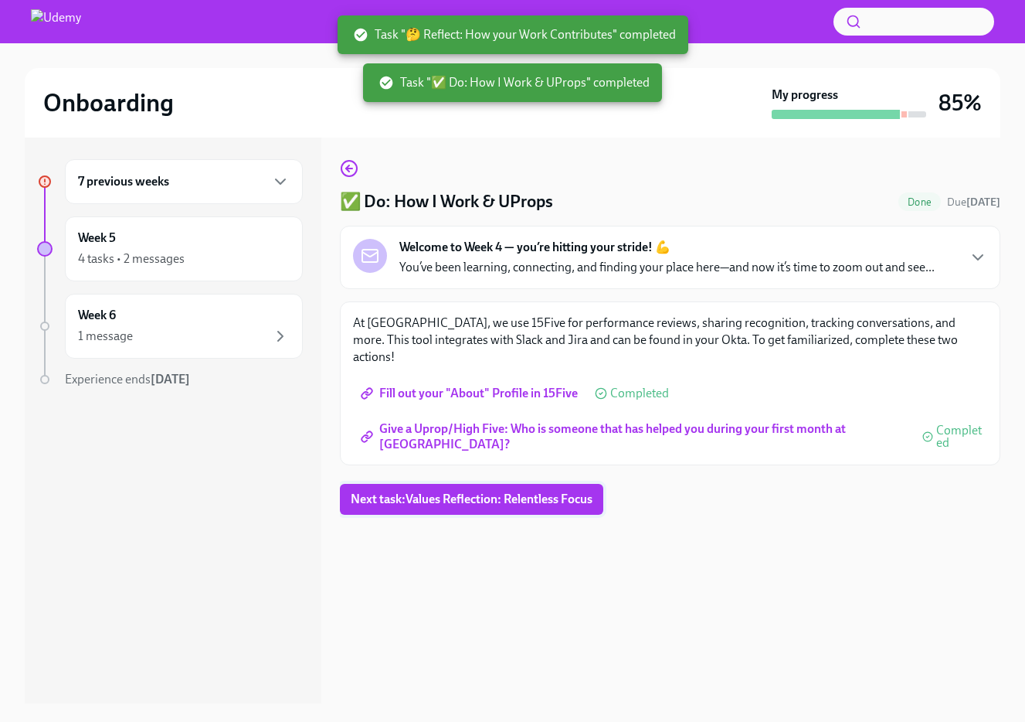
click at [392, 491] on span "Next task : Values Reflection: Relentless Focus" at bounding box center [472, 498] width 242 height 15
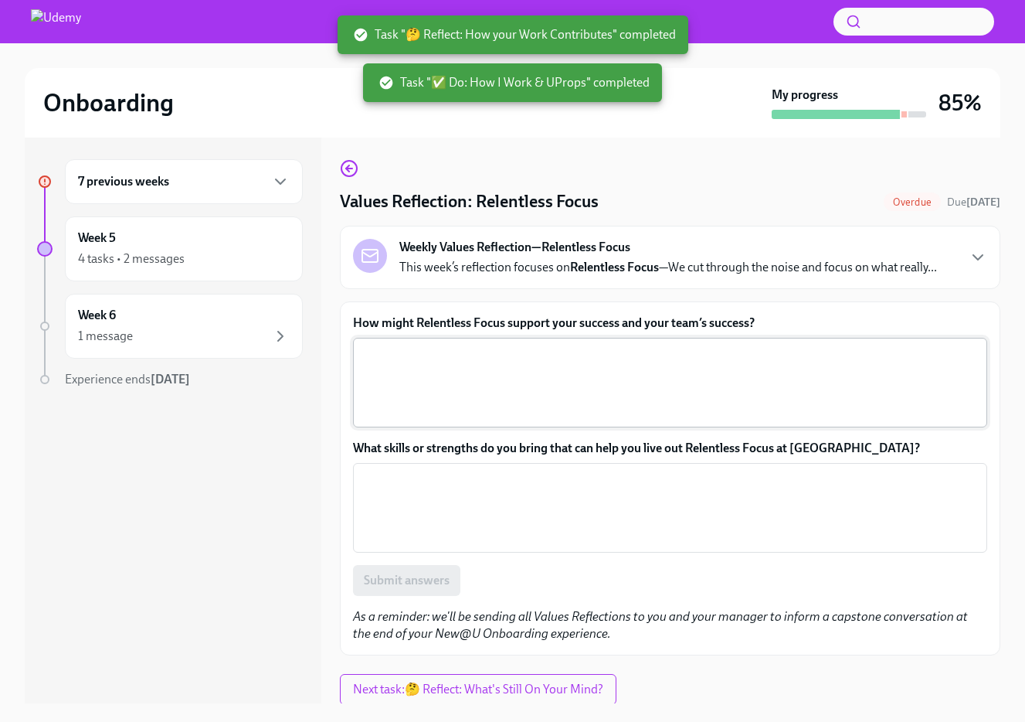
click at [413, 394] on textarea "How might Relentless Focus support your success and your team’s success?" at bounding box center [670, 382] width 616 height 74
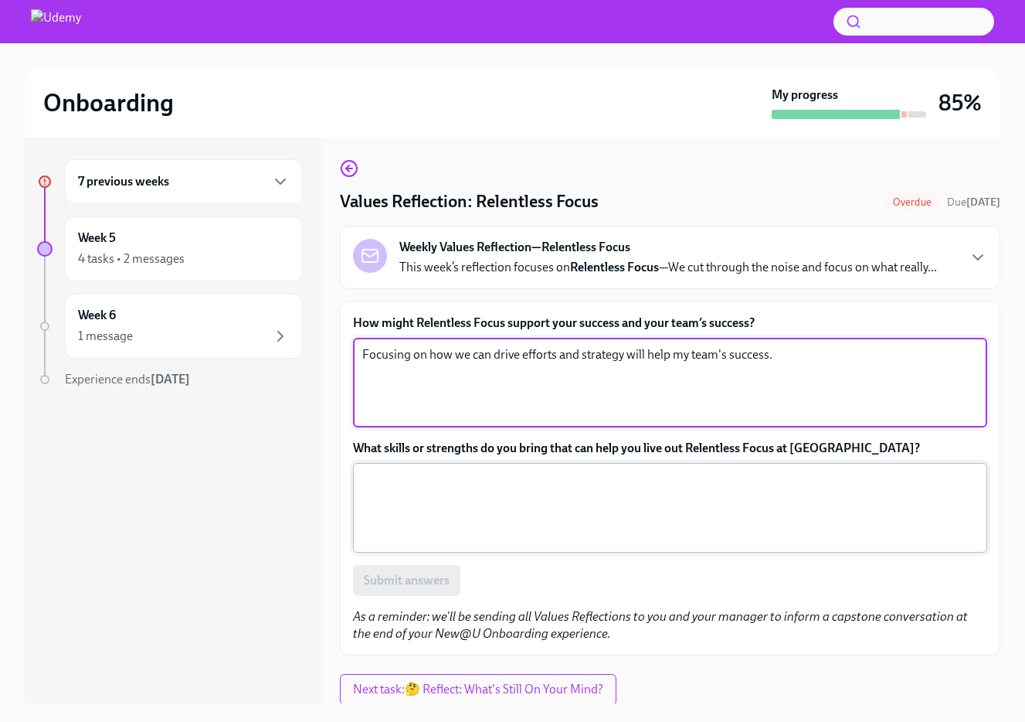
type textarea "Focusing on how we can drive efforts and strategy will help my team's success."
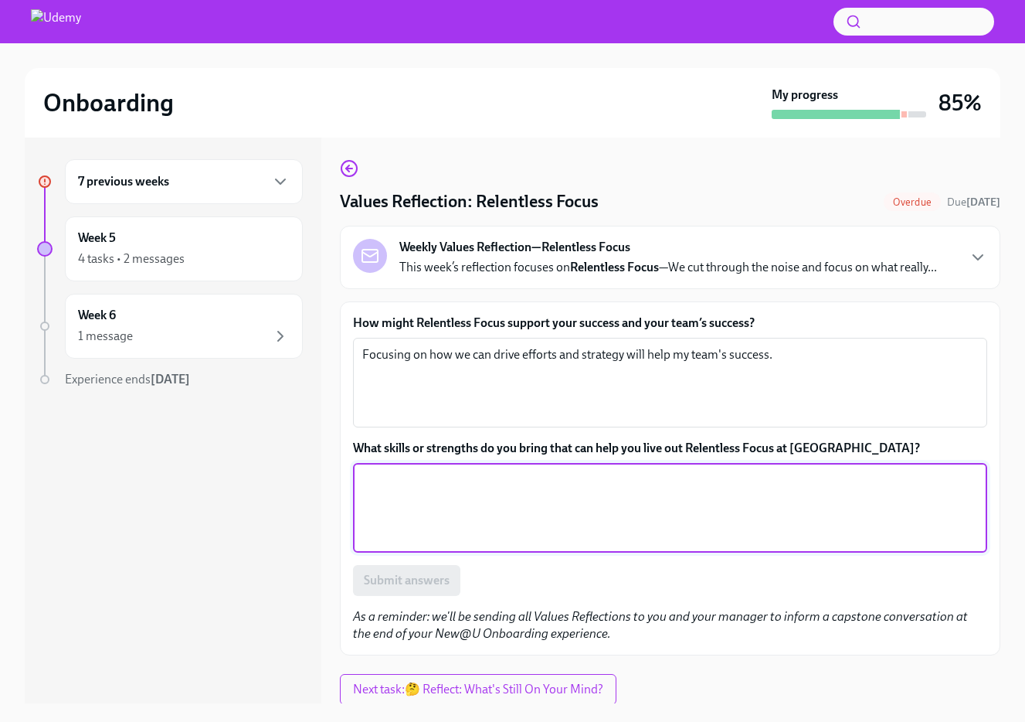
click at [420, 509] on textarea "What skills or strengths do you bring that can help you live out Relentless Foc…" at bounding box center [670, 508] width 616 height 74
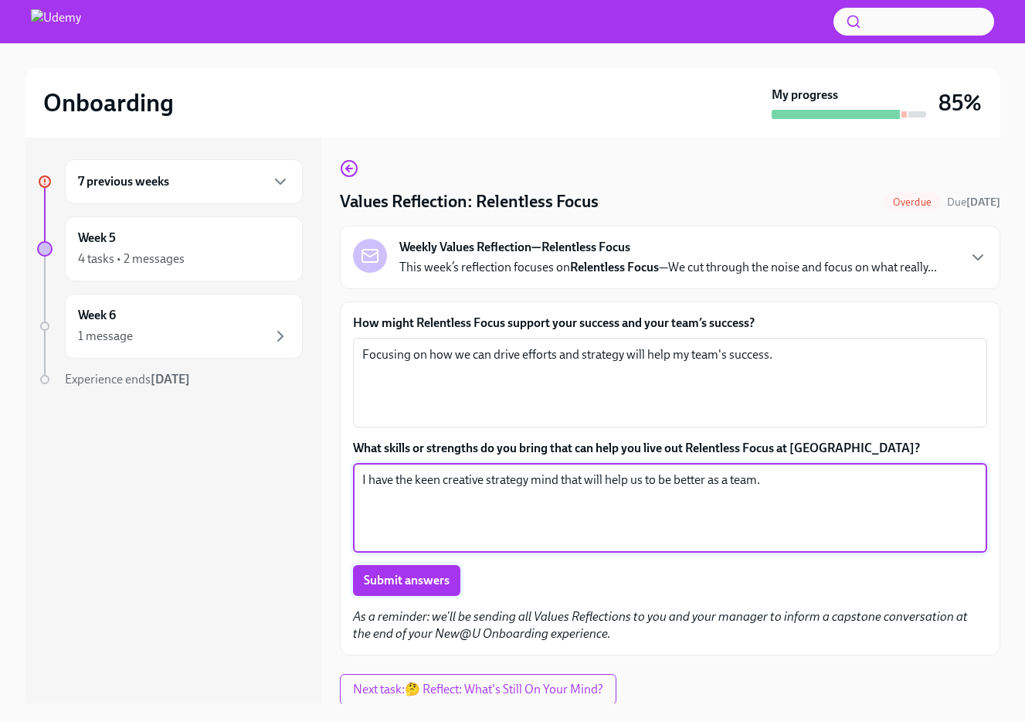
type textarea "I have the keen creative strategy mind that will help us to be better as a team."
click at [403, 587] on span "Submit answers" at bounding box center [407, 580] width 86 height 15
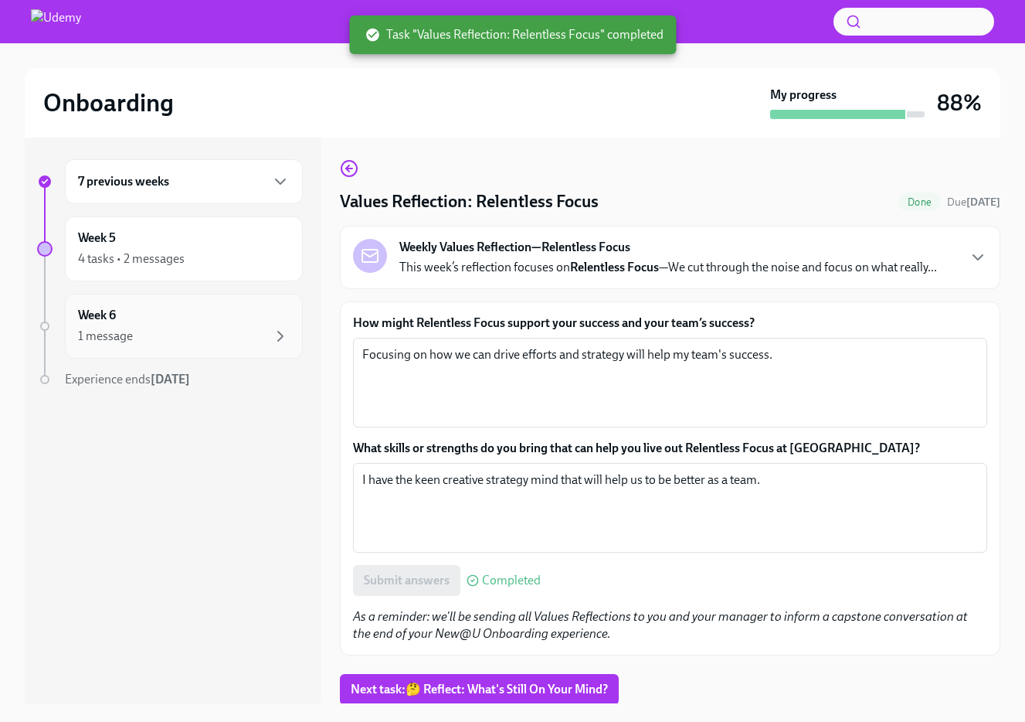
click at [241, 345] on div "Week 6 1 message" at bounding box center [184, 326] width 238 height 65
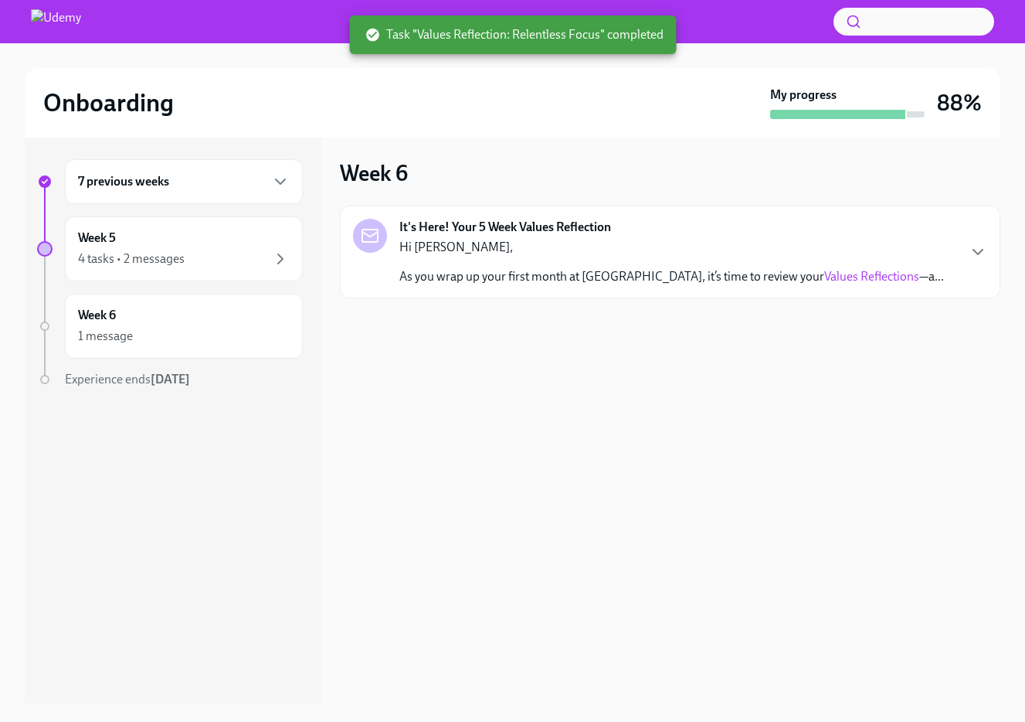
click at [821, 248] on p "Hi [PERSON_NAME]," at bounding box center [671, 247] width 545 height 17
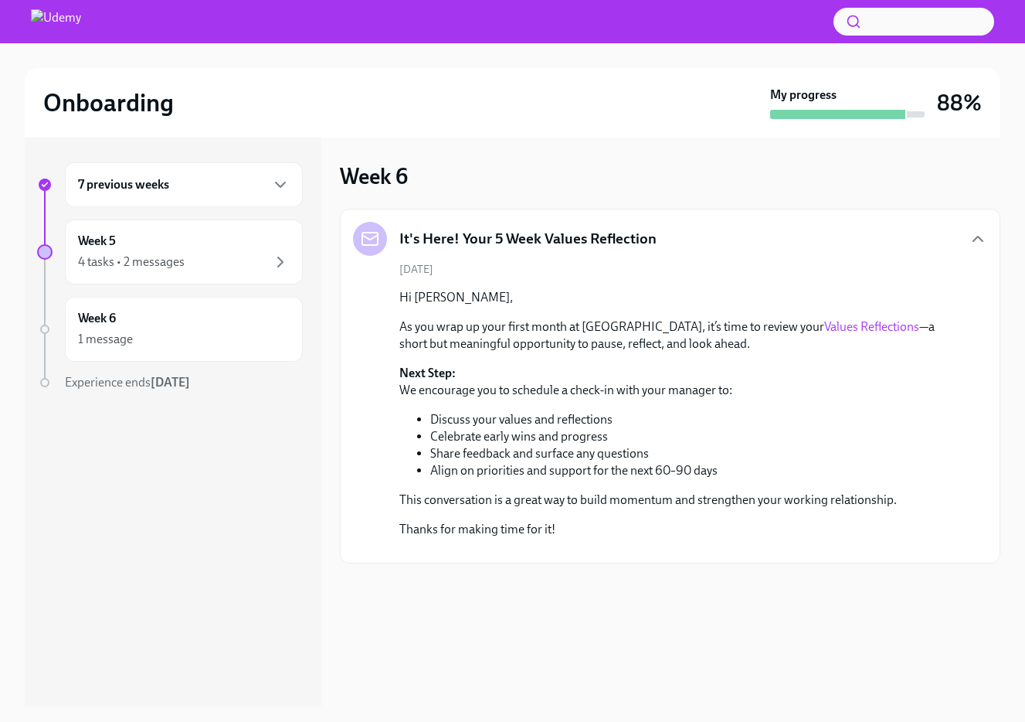
scroll to position [3, 0]
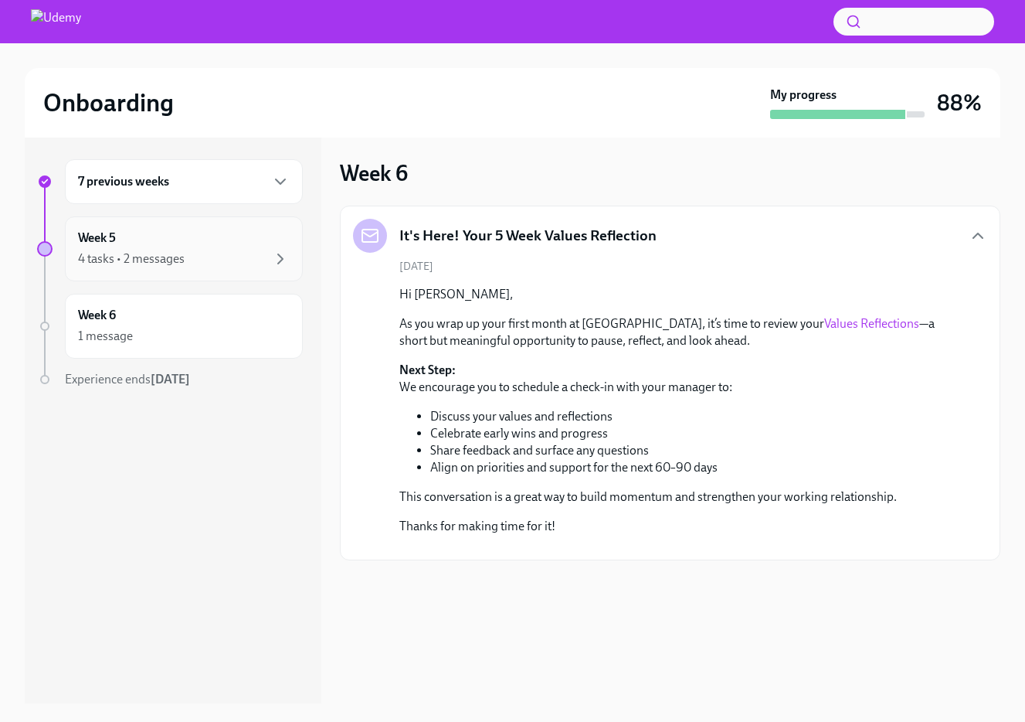
click at [178, 268] on div "Week 5 4 tasks • 2 messages" at bounding box center [184, 248] width 238 height 65
